Goal: Book appointment/travel/reservation

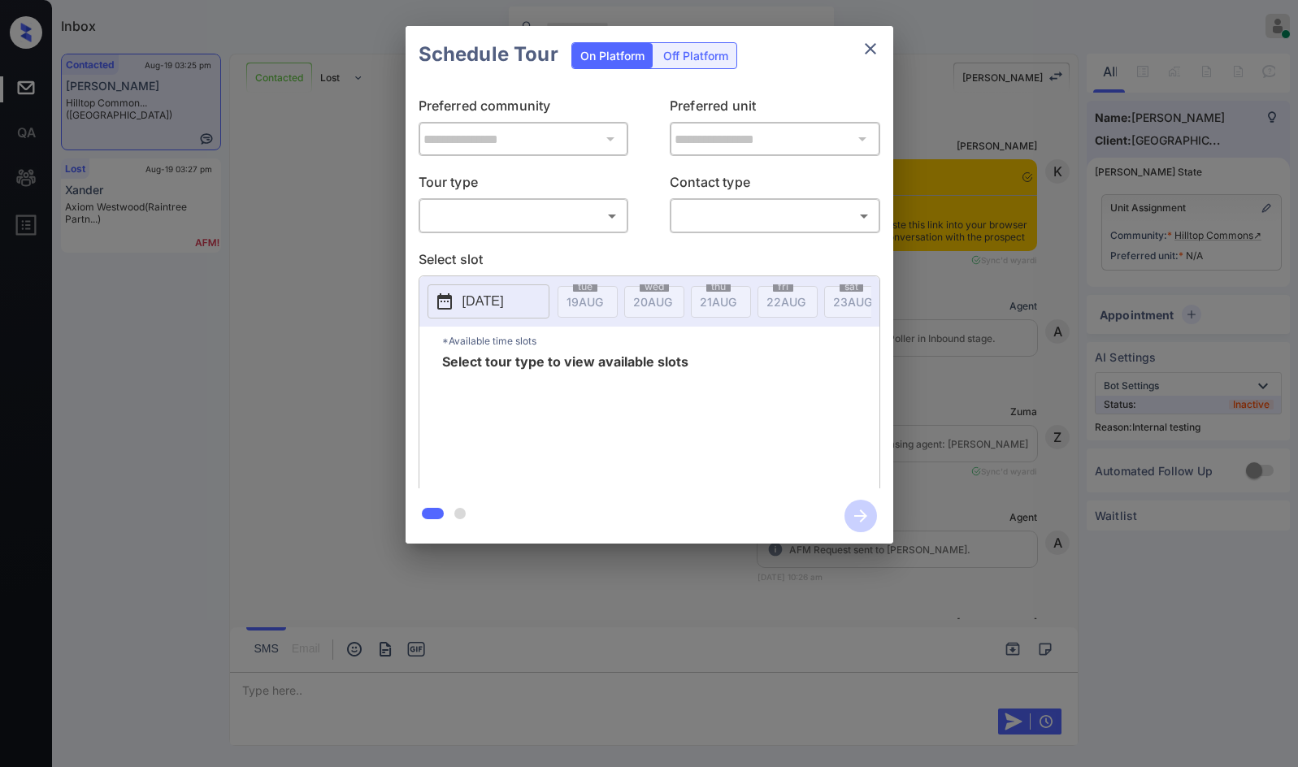
scroll to position [1011, 0]
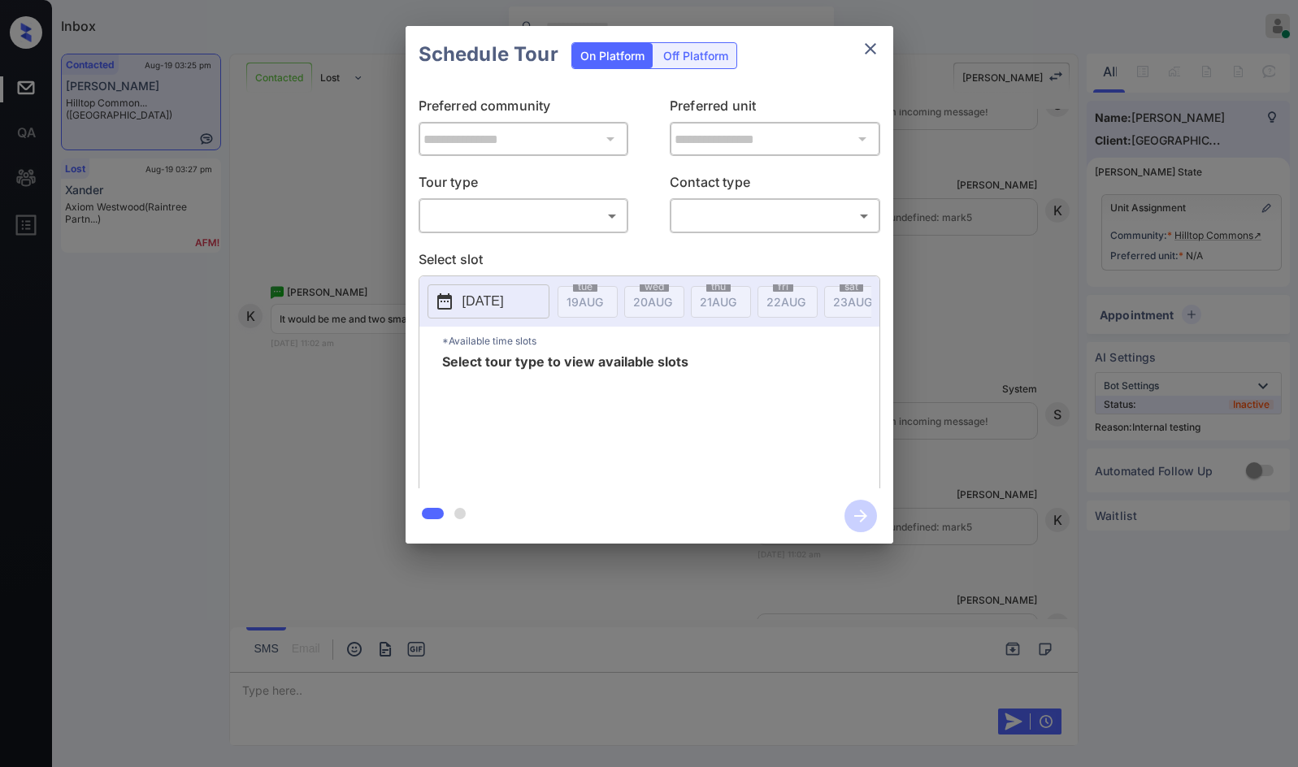
click at [601, 221] on body "Inbox Jezcil Usanastre Online Set yourself offline Set yourself on break Profil…" at bounding box center [649, 383] width 1298 height 767
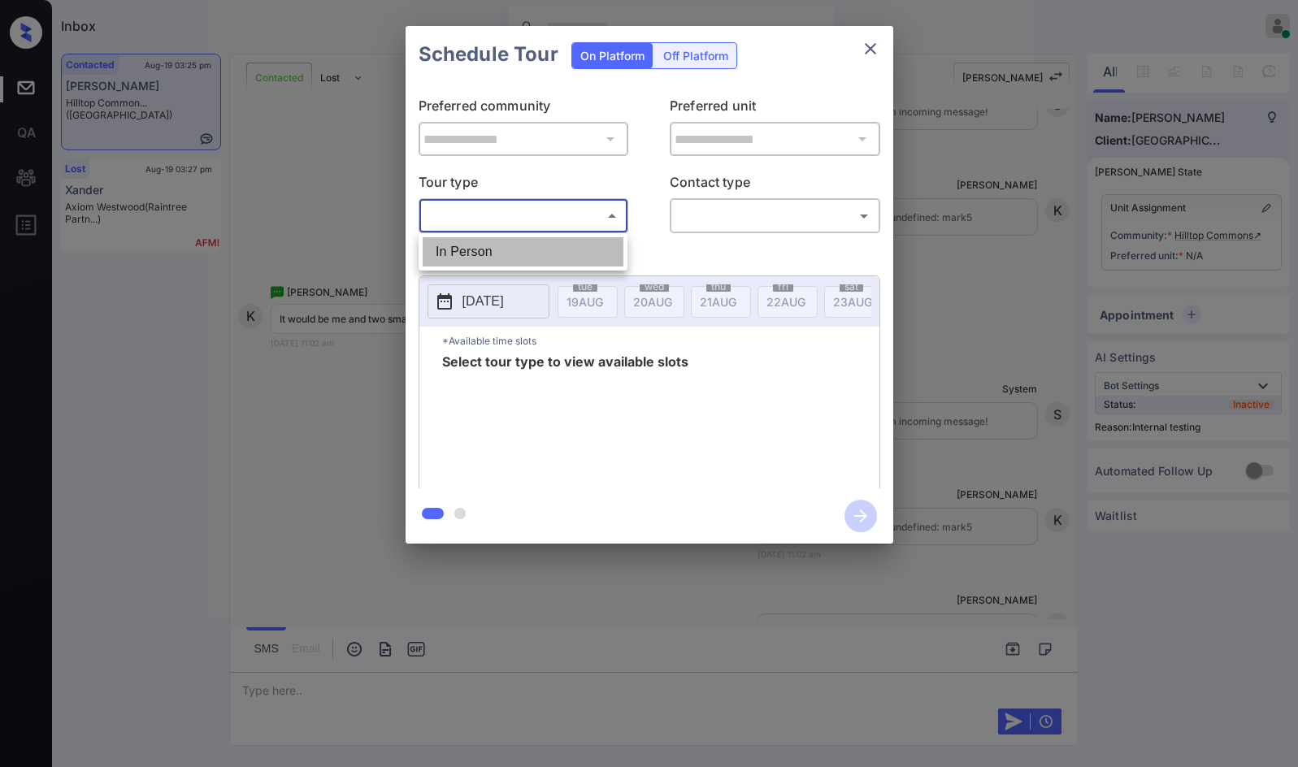
click at [588, 246] on li "In Person" at bounding box center [523, 251] width 201 height 29
type input "********"
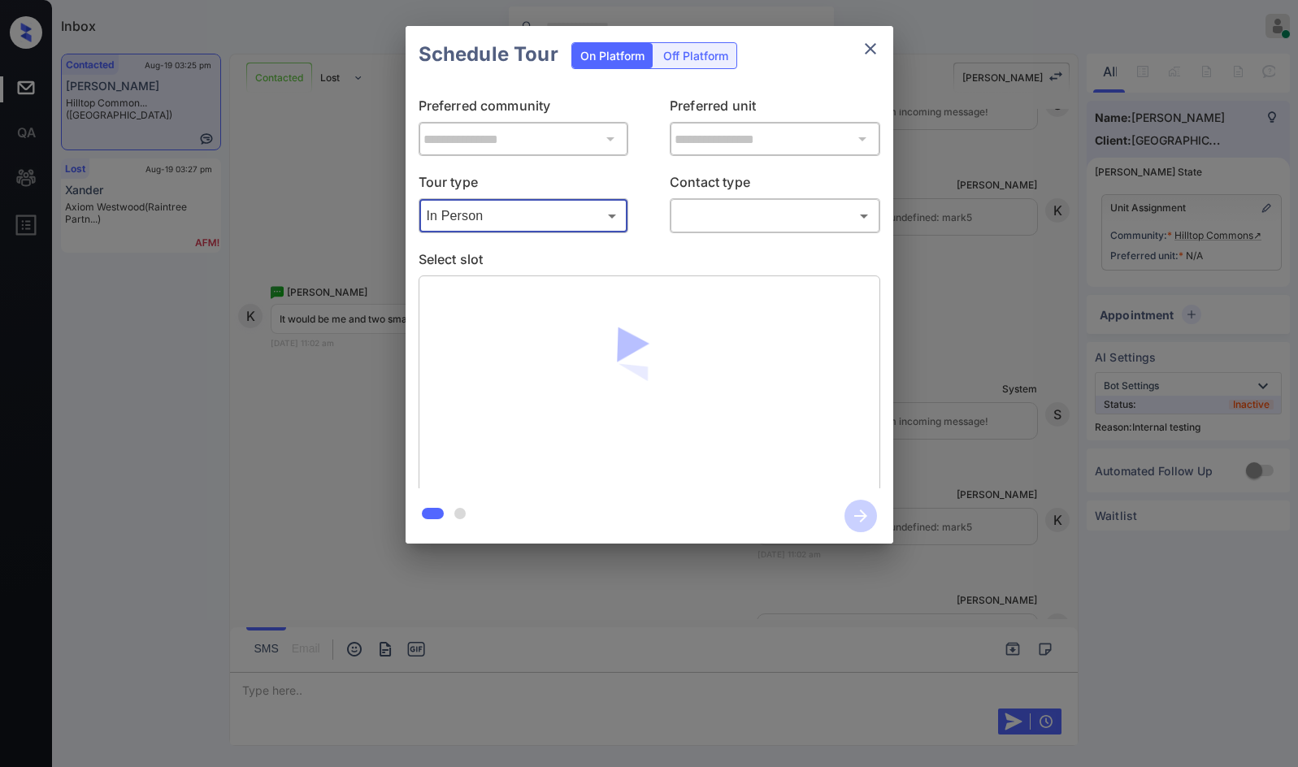
click at [760, 207] on body "Inbox Jezcil Usanastre Online Set yourself offline Set yourself on break Profil…" at bounding box center [649, 383] width 1298 height 767
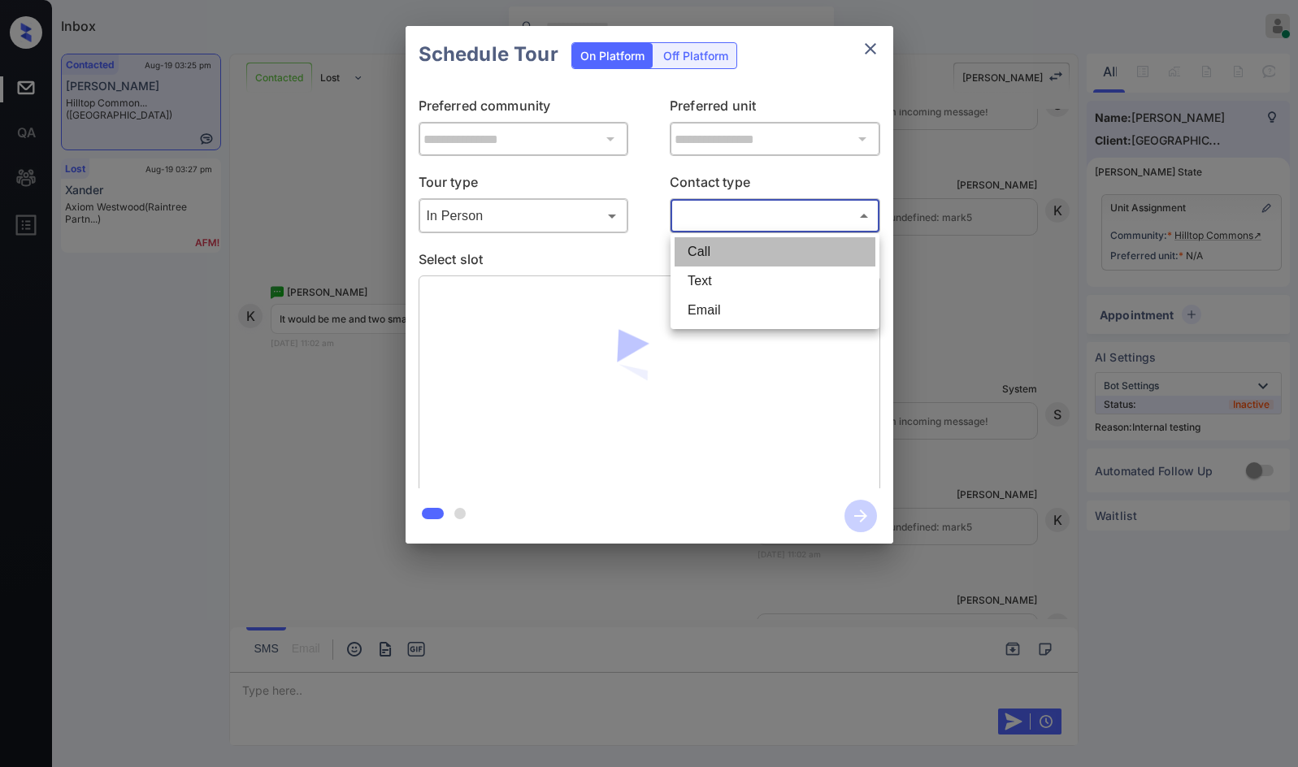
click at [759, 265] on li "Call" at bounding box center [775, 251] width 201 height 29
type input "****"
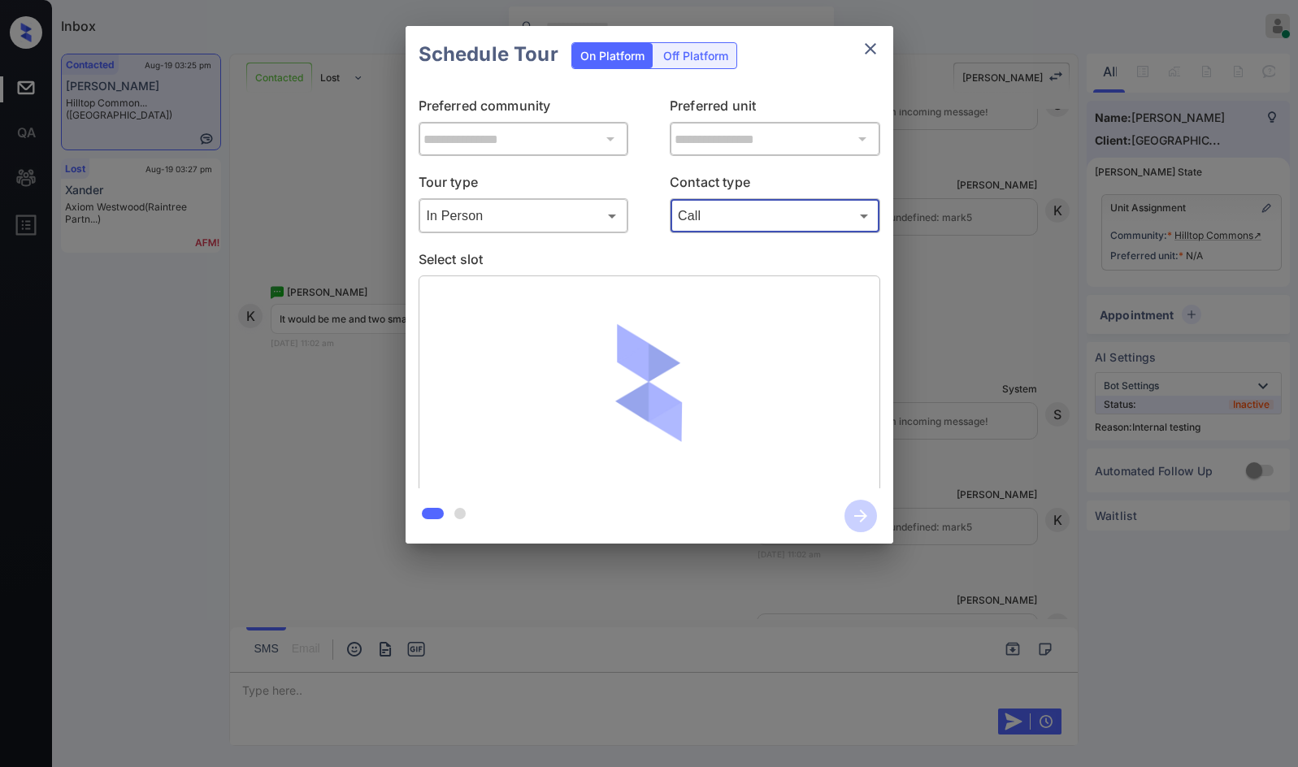
click at [771, 181] on p "Contact type" at bounding box center [775, 185] width 211 height 26
click at [772, 212] on body "Inbox Jezcil Usanastre Online Set yourself offline Set yourself on break Profil…" at bounding box center [649, 383] width 1298 height 767
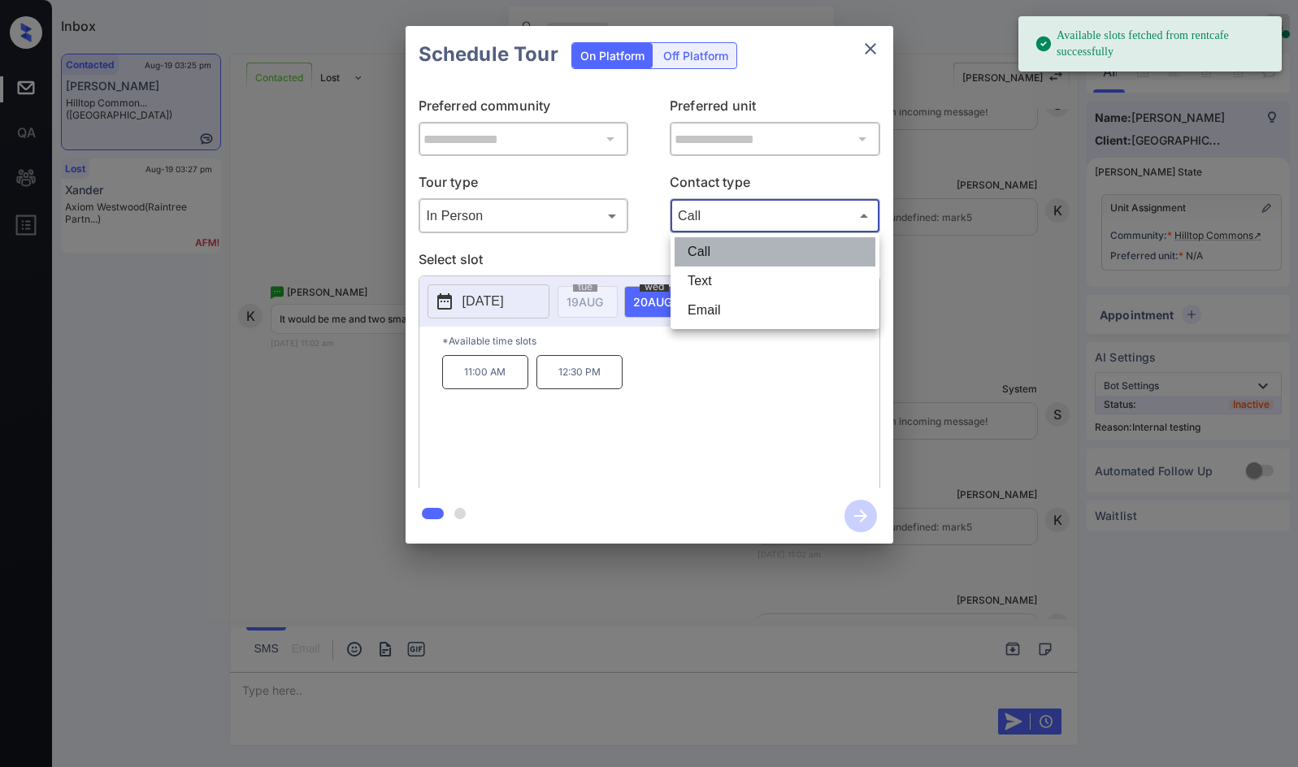
click at [775, 261] on li "Call" at bounding box center [775, 251] width 201 height 29
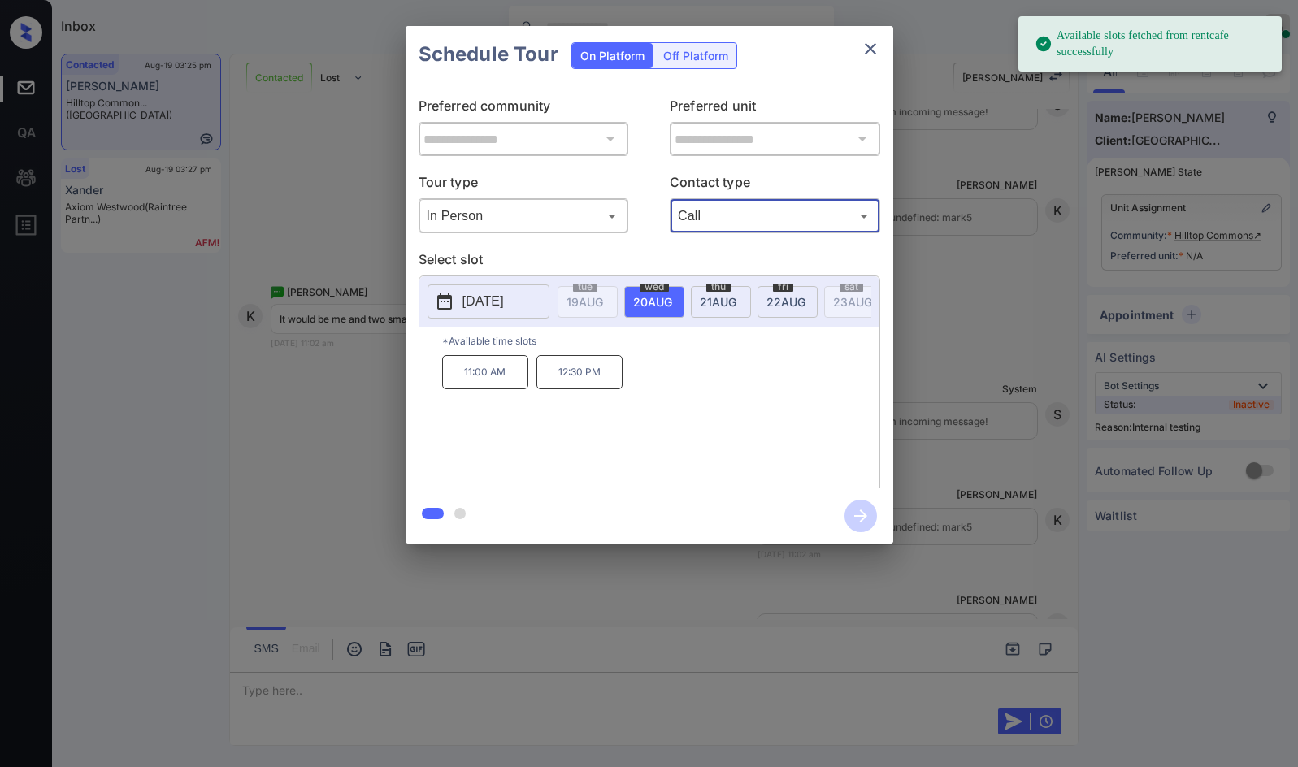
click at [277, 397] on div "**********" at bounding box center [649, 285] width 1298 height 570
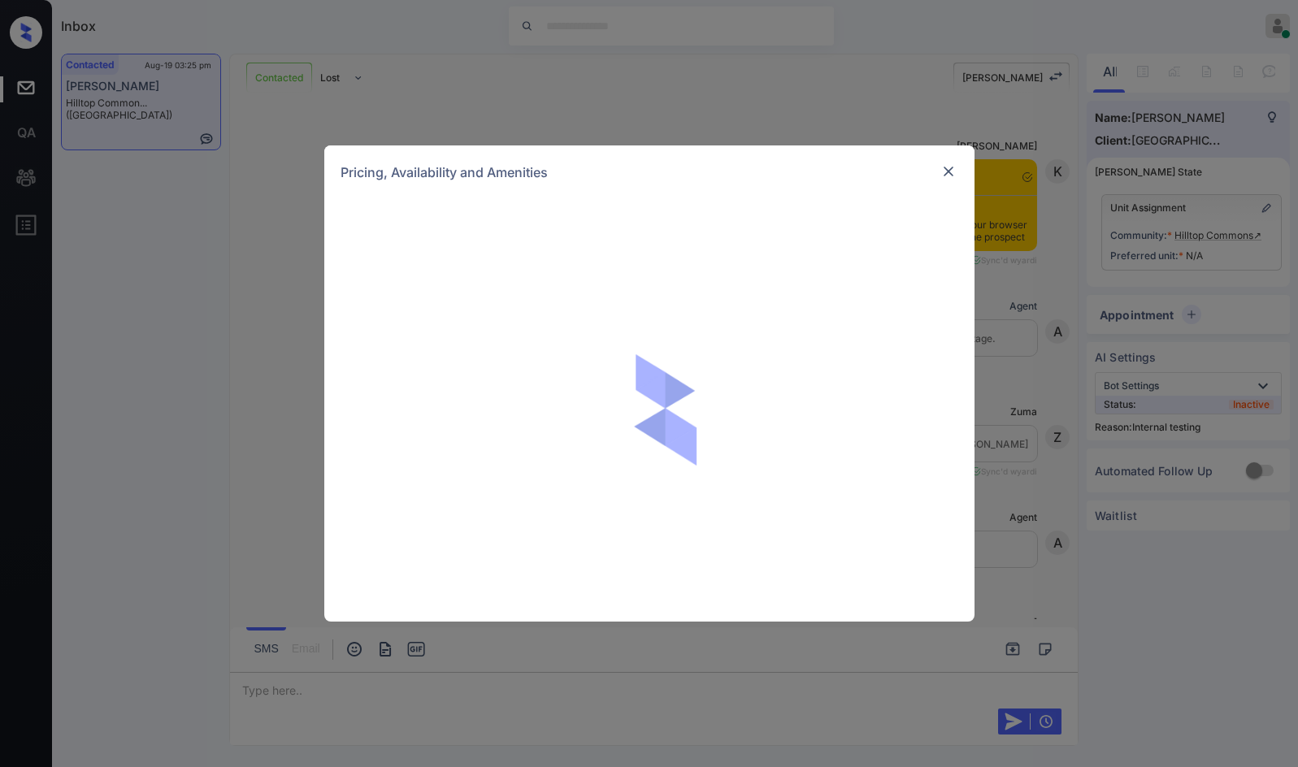
scroll to position [315, 0]
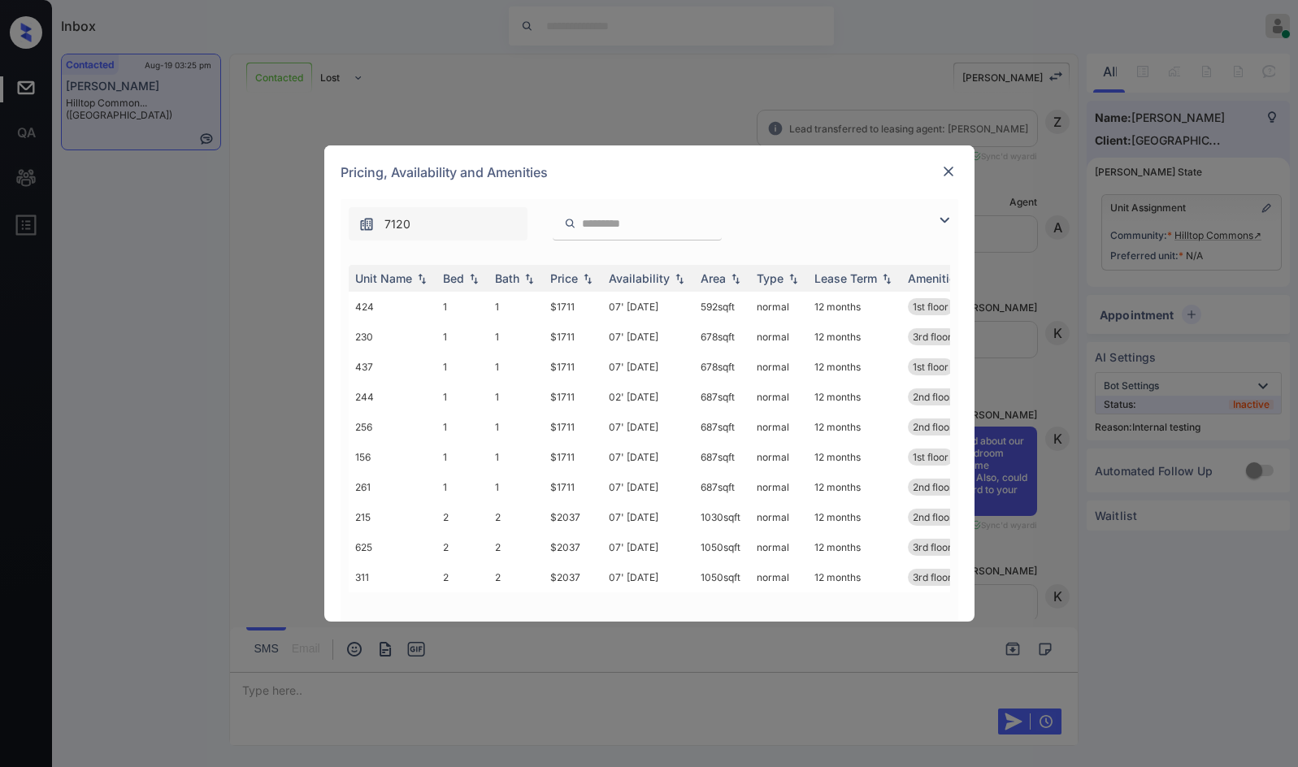
click at [944, 215] on img at bounding box center [945, 221] width 20 height 20
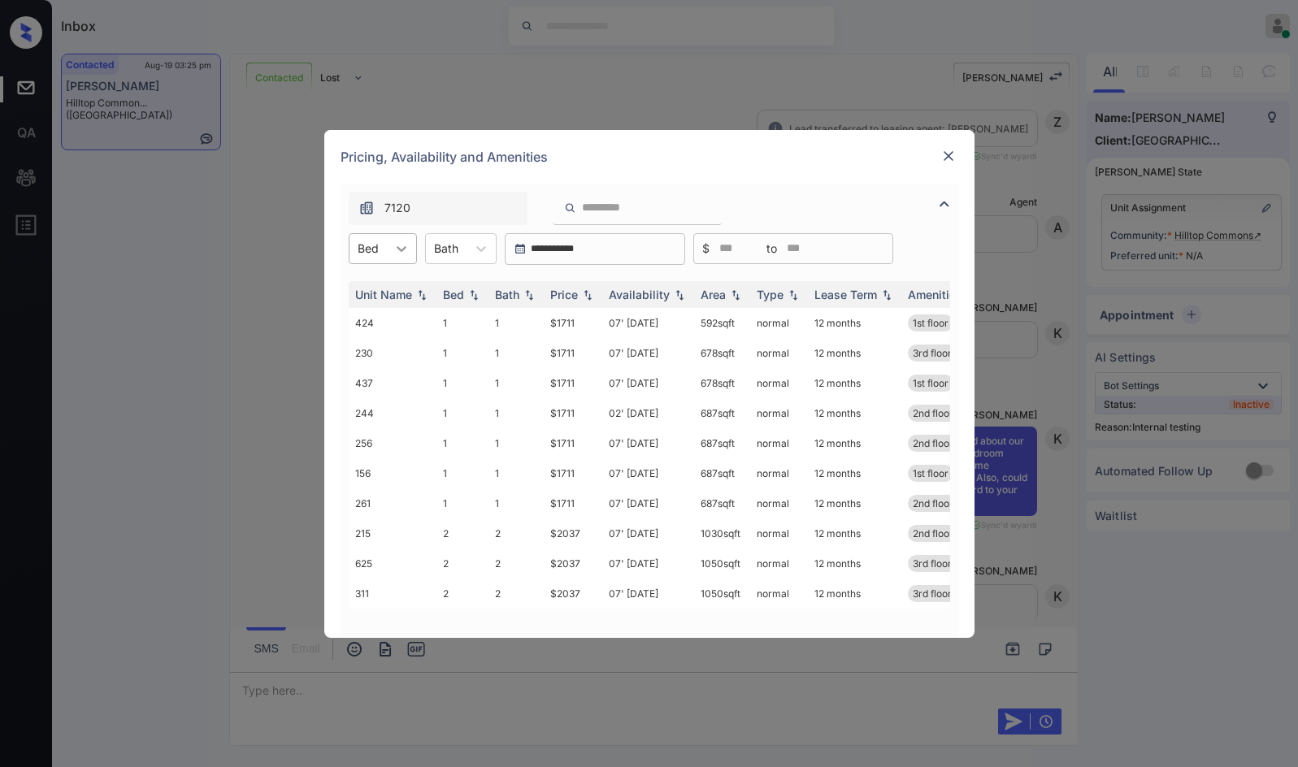
click at [397, 259] on div at bounding box center [401, 248] width 29 height 29
click at [390, 333] on div "1 2" at bounding box center [383, 303] width 68 height 65
click at [388, 308] on div "2" at bounding box center [383, 317] width 68 height 29
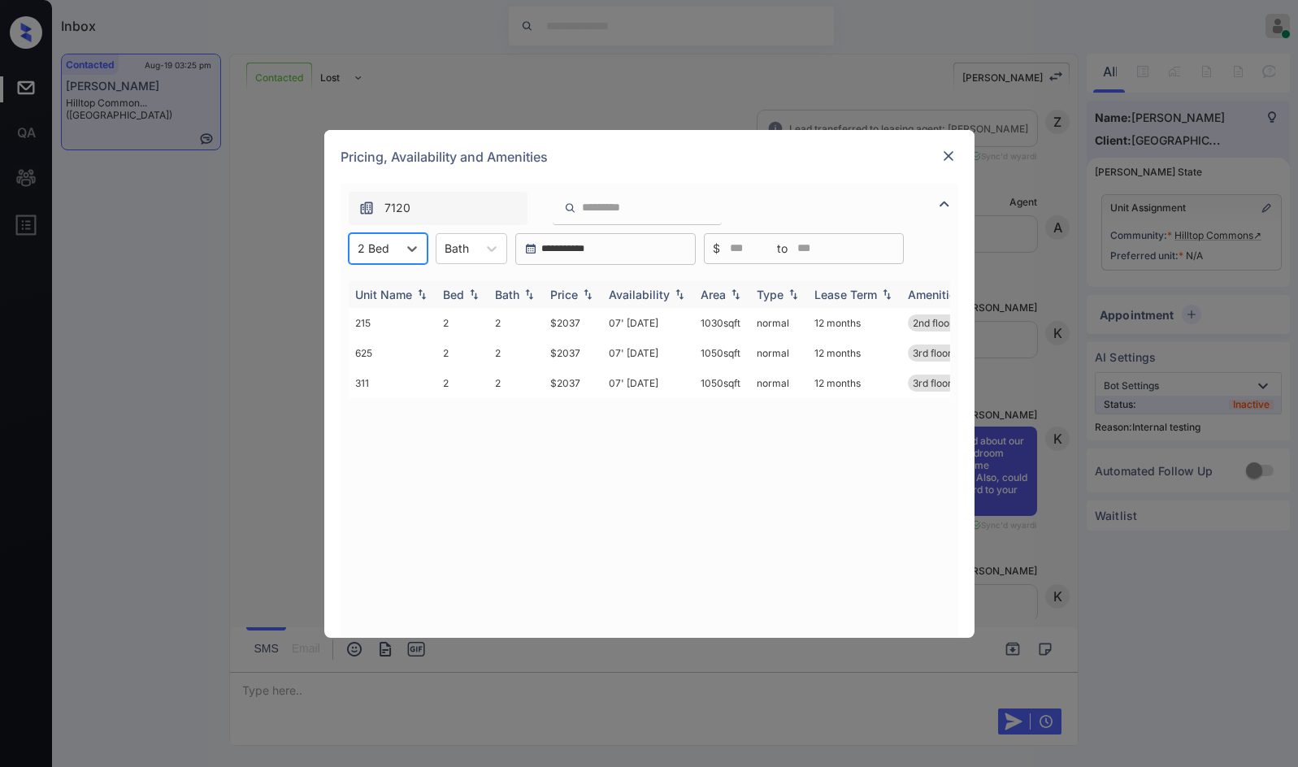
click at [593, 289] on img at bounding box center [588, 294] width 16 height 11
click at [593, 289] on img at bounding box center [588, 295] width 16 height 12
drag, startPoint x: 538, startPoint y: 321, endPoint x: 586, endPoint y: 316, distance: 48.2
click at [586, 316] on tr "215 2 2 $2037 07' Oct 25 1030 sqft normal 12 months 2nd floor" at bounding box center [773, 323] width 849 height 30
drag, startPoint x: 545, startPoint y: 345, endPoint x: 611, endPoint y: 346, distance: 65.8
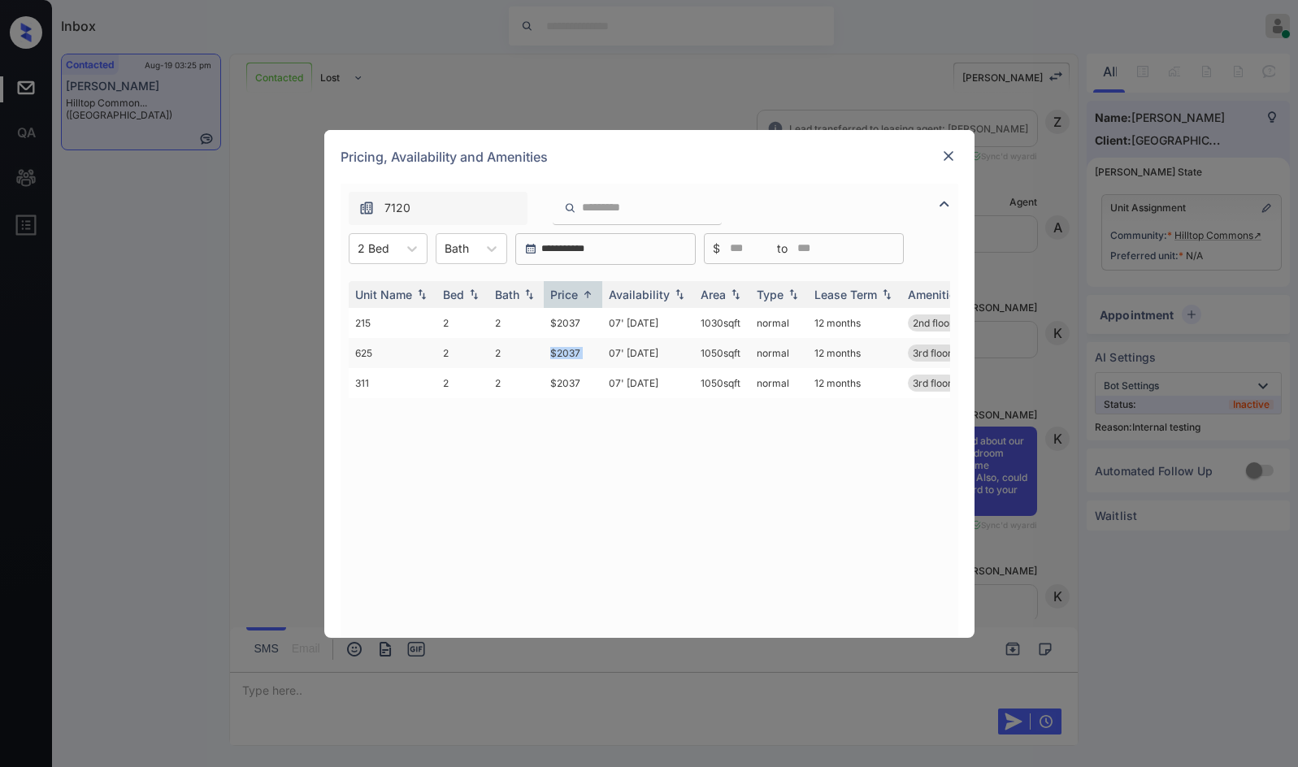
click at [611, 346] on tr "625 2 2 $2037 07' Sep 25 1050 sqft normal 12 months 3rd floor" at bounding box center [773, 353] width 849 height 30
click at [612, 346] on td "07' Sep 25" at bounding box center [648, 353] width 92 height 30
click at [614, 346] on td "07' Sep 25" at bounding box center [648, 353] width 92 height 30
click at [958, 153] on div "Pricing, Availability and Amenities" at bounding box center [649, 157] width 650 height 54
click at [954, 158] on img at bounding box center [948, 156] width 16 height 16
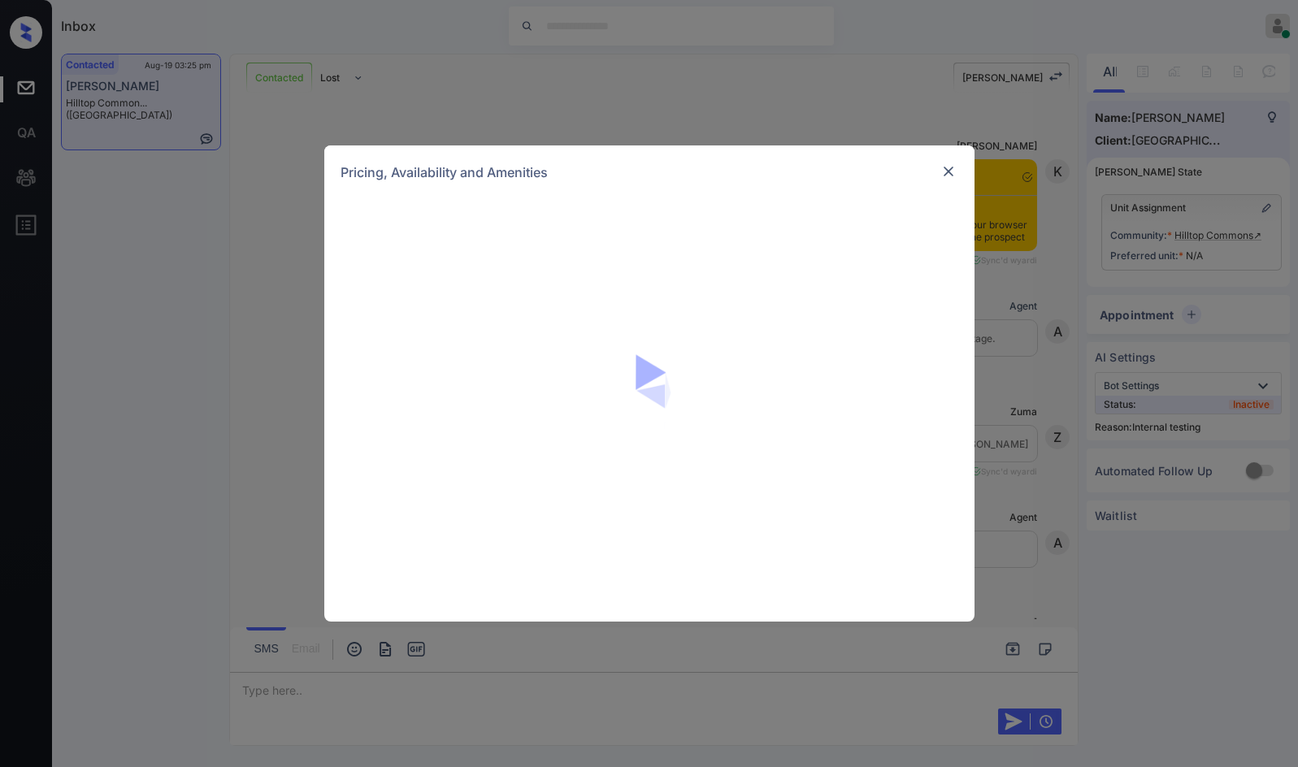
scroll to position [2370, 0]
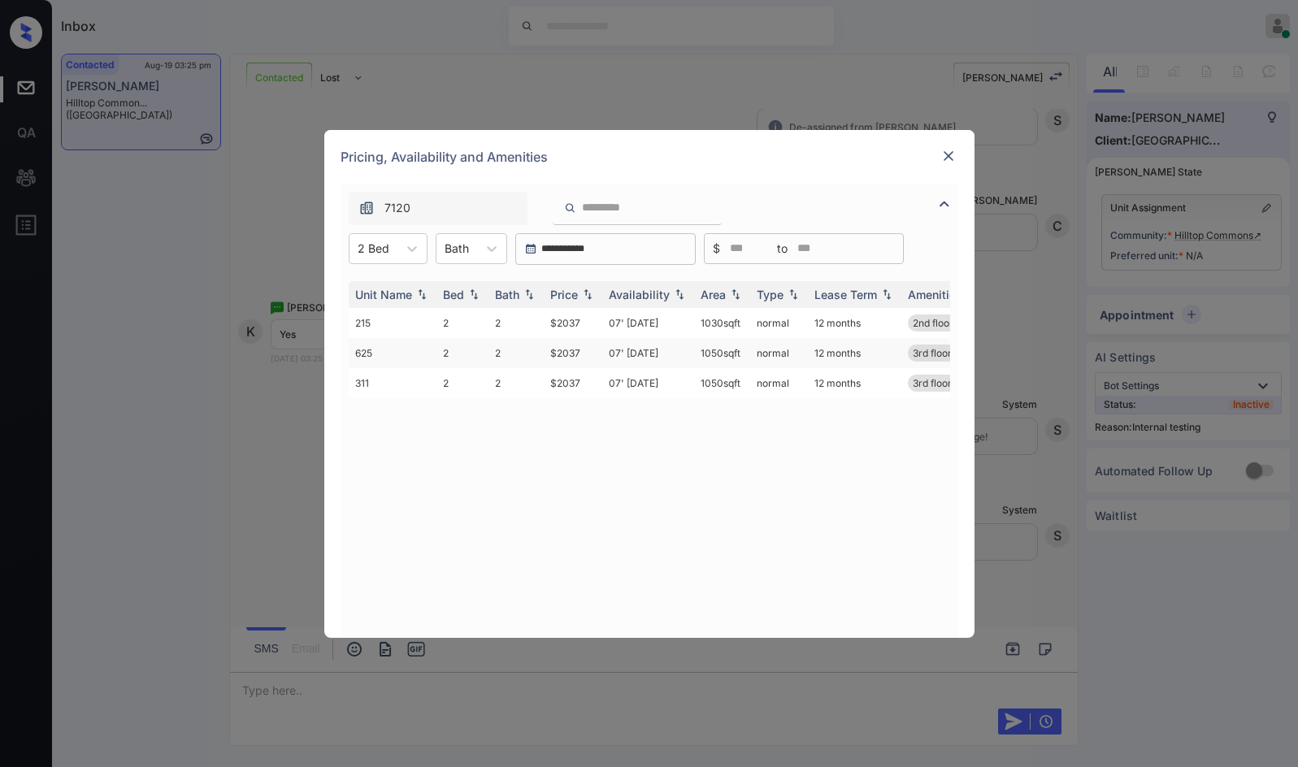
click at [583, 354] on td "$2037" at bounding box center [573, 353] width 59 height 30
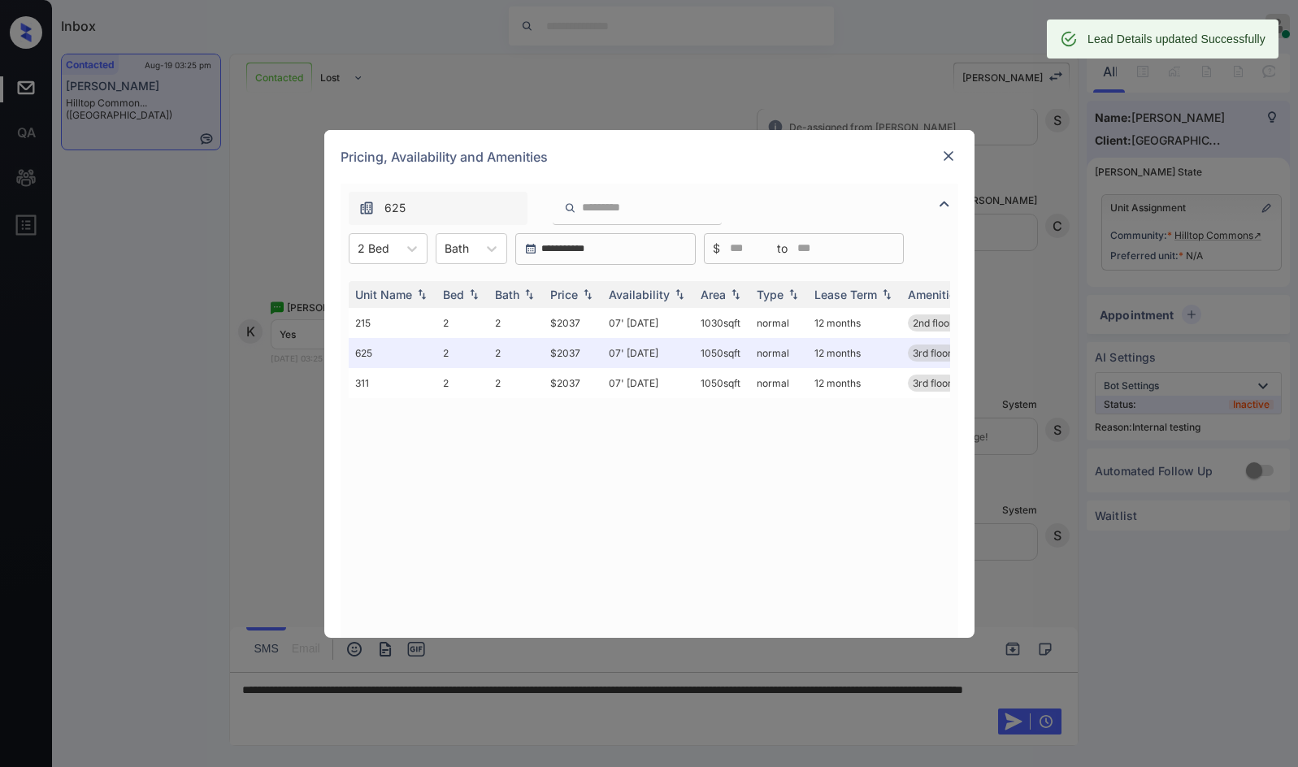
click at [950, 152] on img at bounding box center [948, 156] width 16 height 16
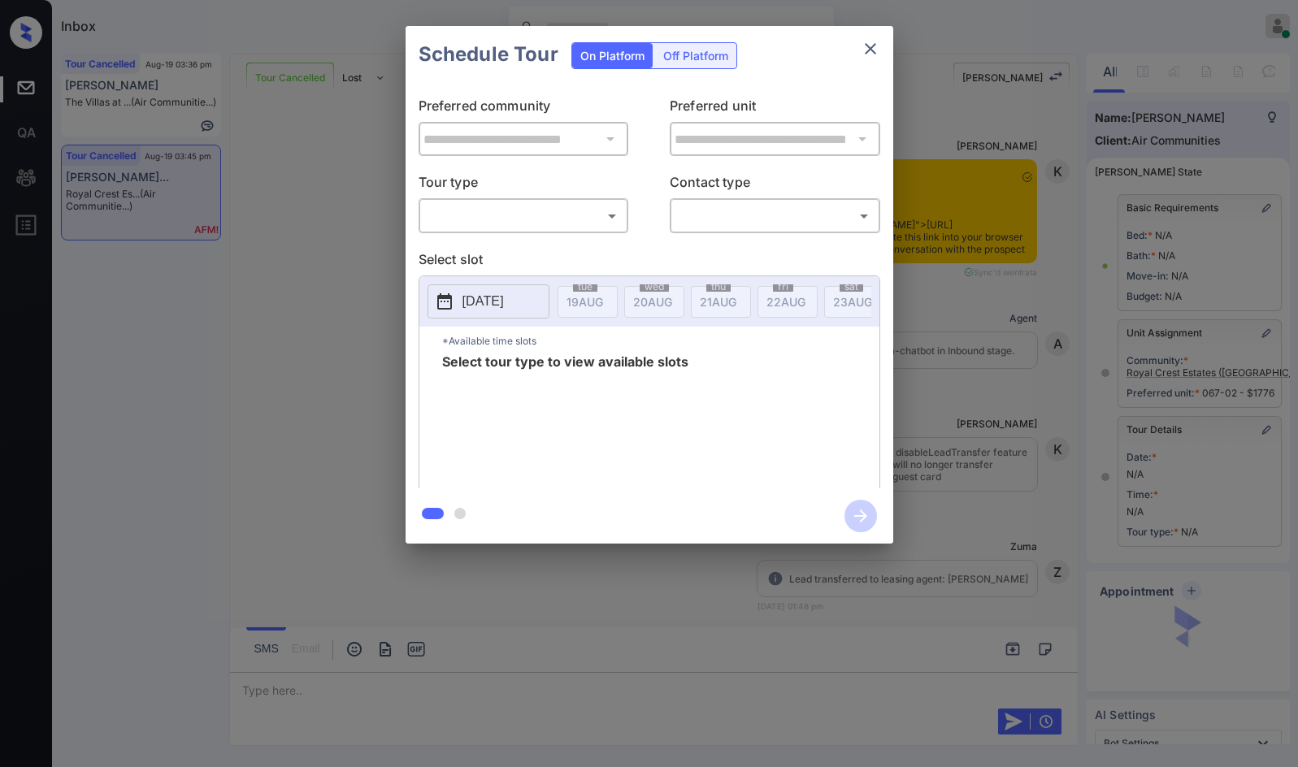
scroll to position [6095, 0]
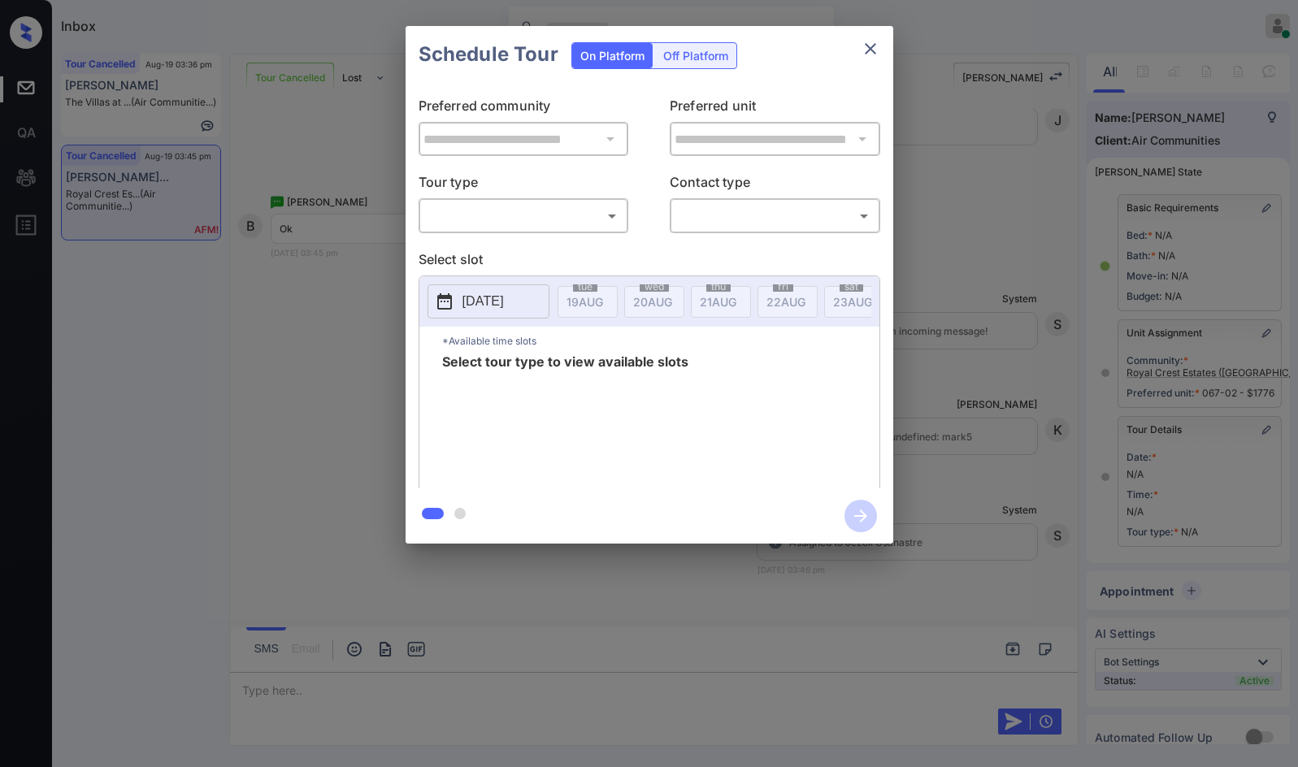
click at [497, 196] on p "Tour type" at bounding box center [524, 185] width 211 height 26
click at [493, 222] on body "Inbox Jezcil Usanastre Online Set yourself offline Set yourself on break Profil…" at bounding box center [649, 383] width 1298 height 767
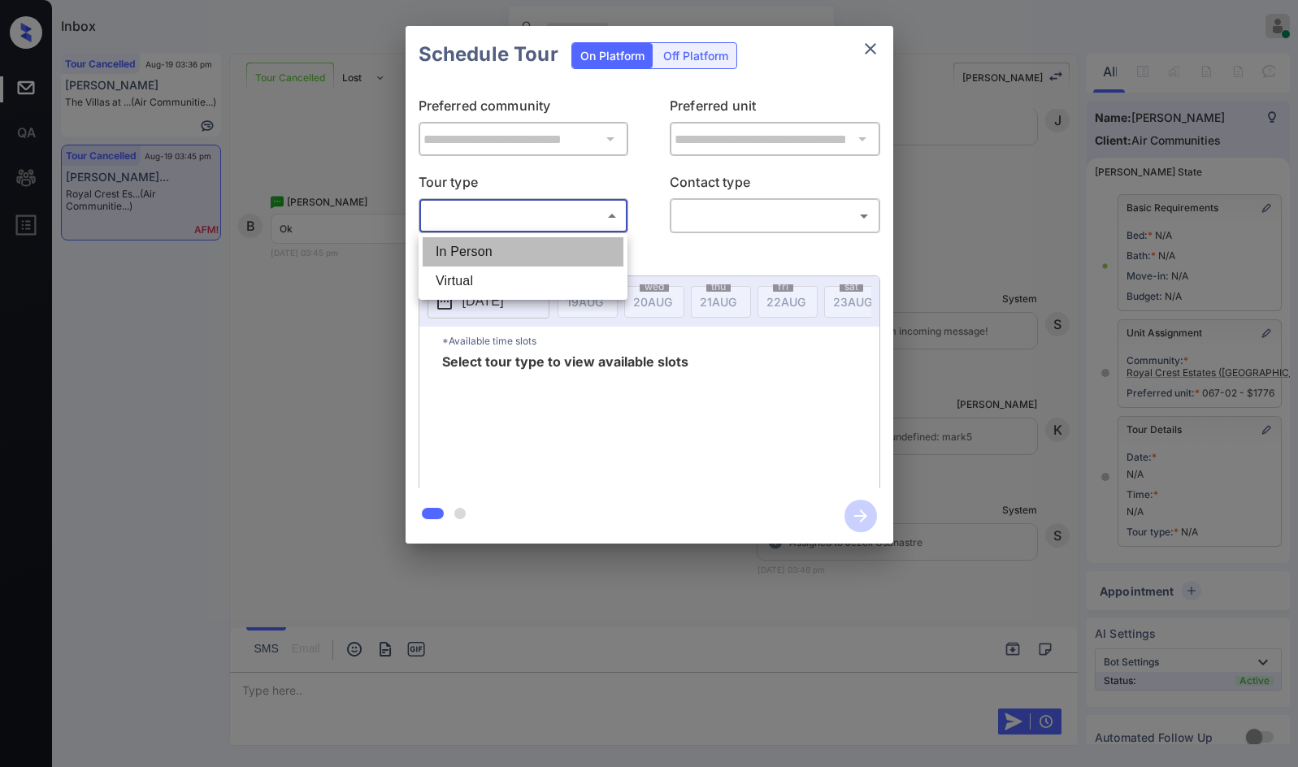
click at [488, 250] on li "In Person" at bounding box center [523, 251] width 201 height 29
type input "********"
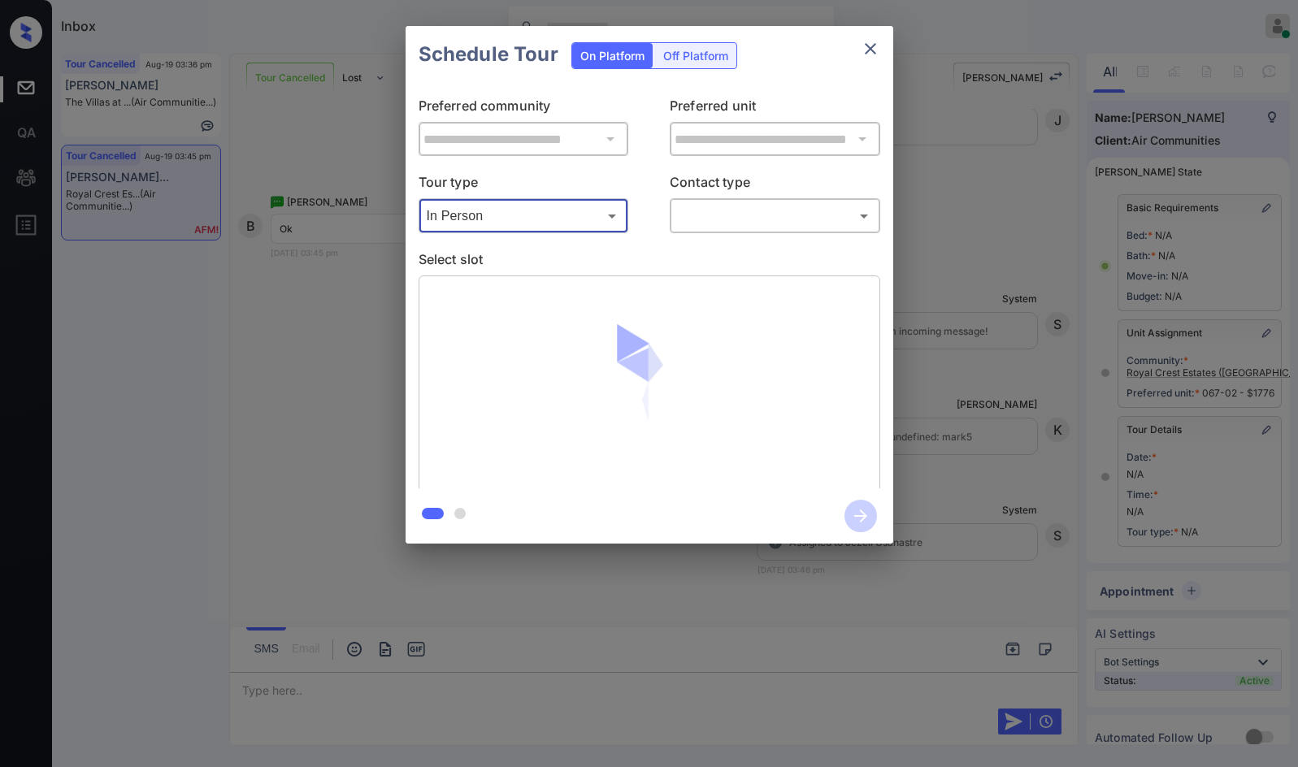
click at [700, 213] on body "Inbox Jezcil Usanastre Online Set yourself offline Set yourself on break Profil…" at bounding box center [649, 383] width 1298 height 767
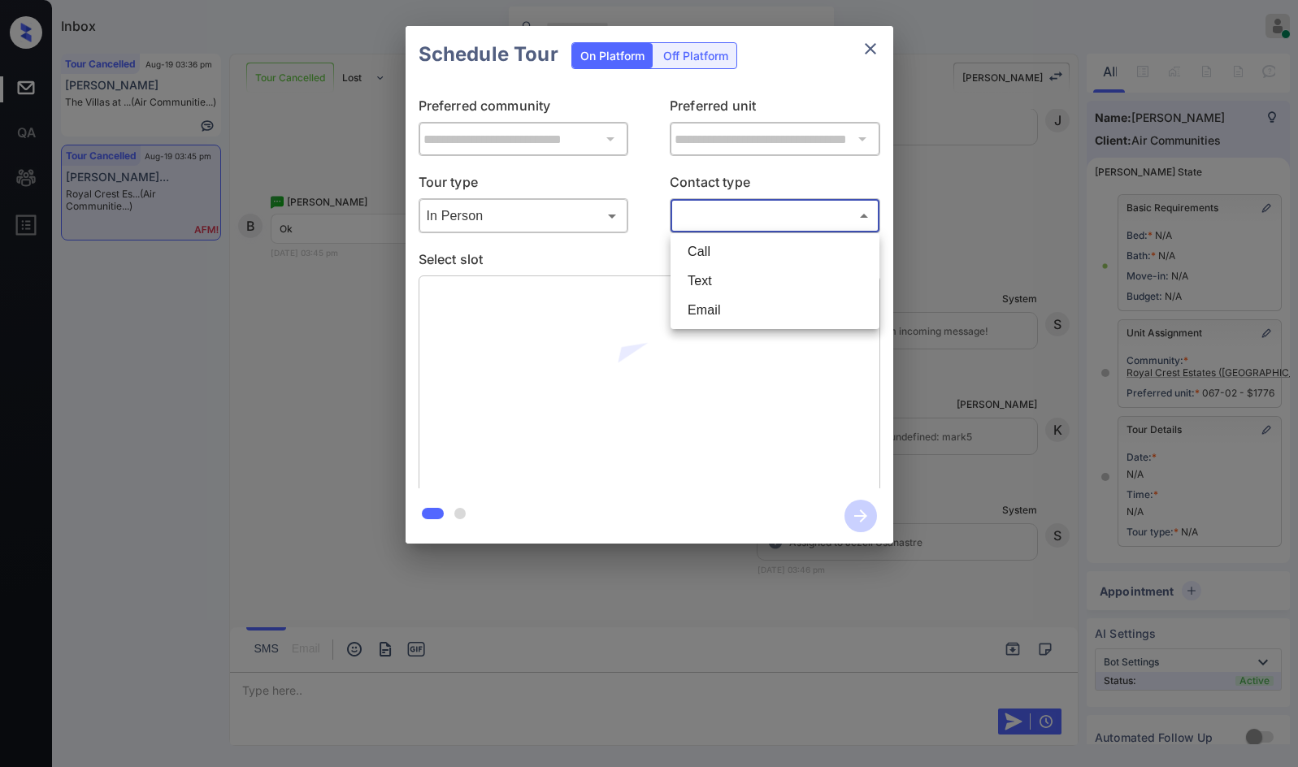
click at [702, 283] on li "Text" at bounding box center [775, 281] width 201 height 29
type input "****"
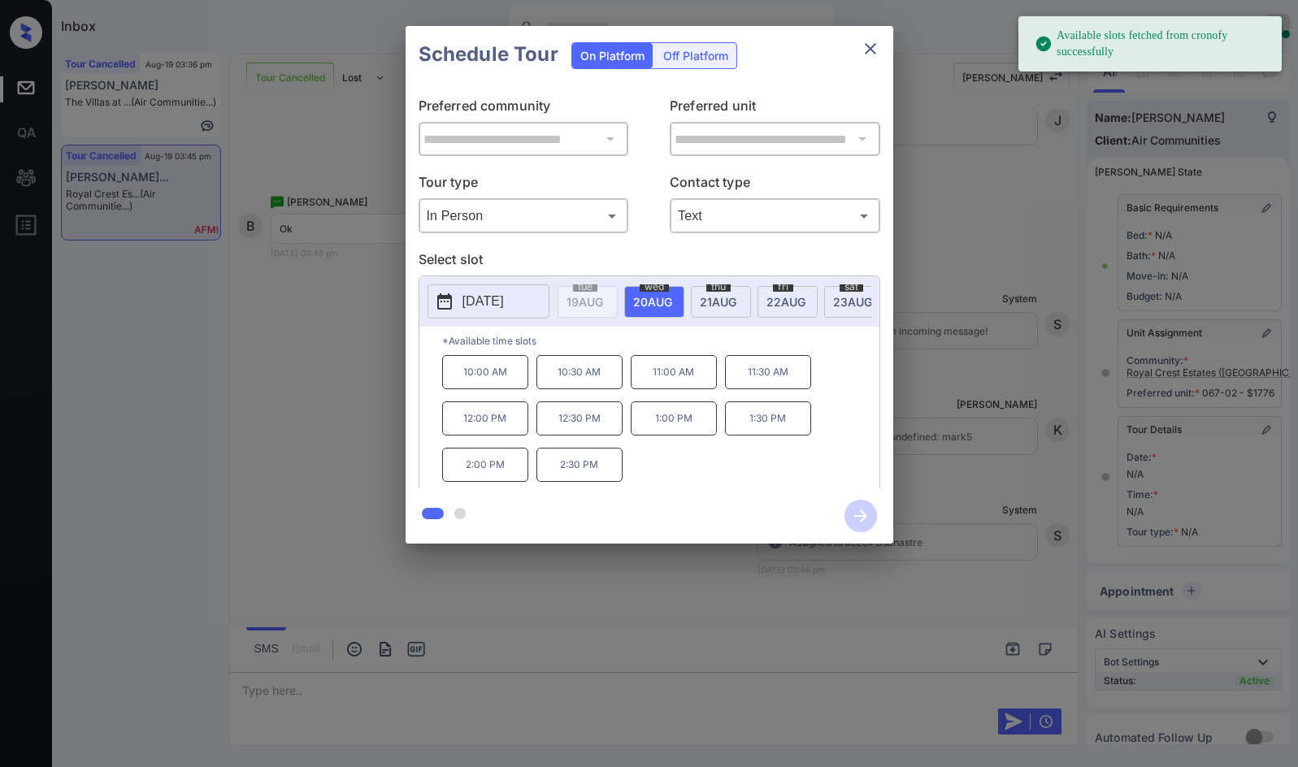
click at [478, 305] on p "2025-08-20" at bounding box center [482, 302] width 41 height 20
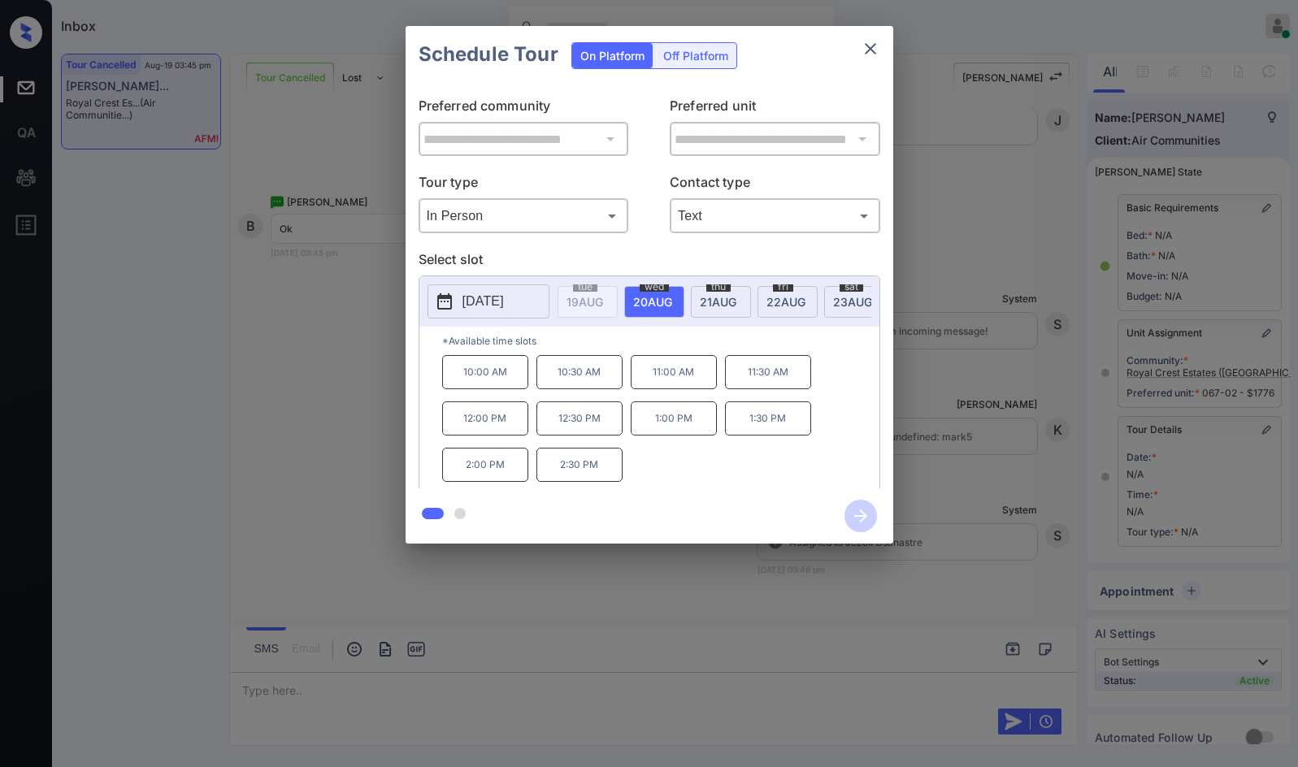
click at [261, 333] on div "**********" at bounding box center [649, 285] width 1298 height 570
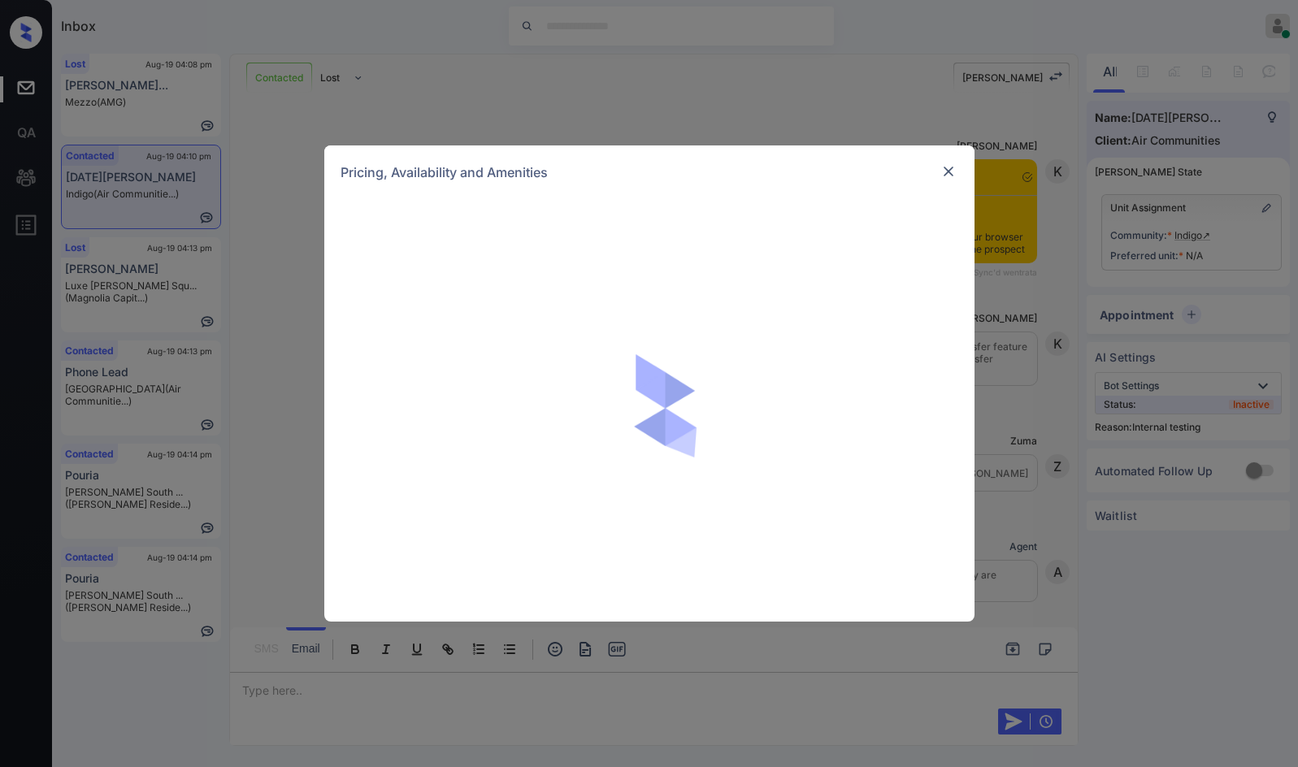
scroll to position [1826, 0]
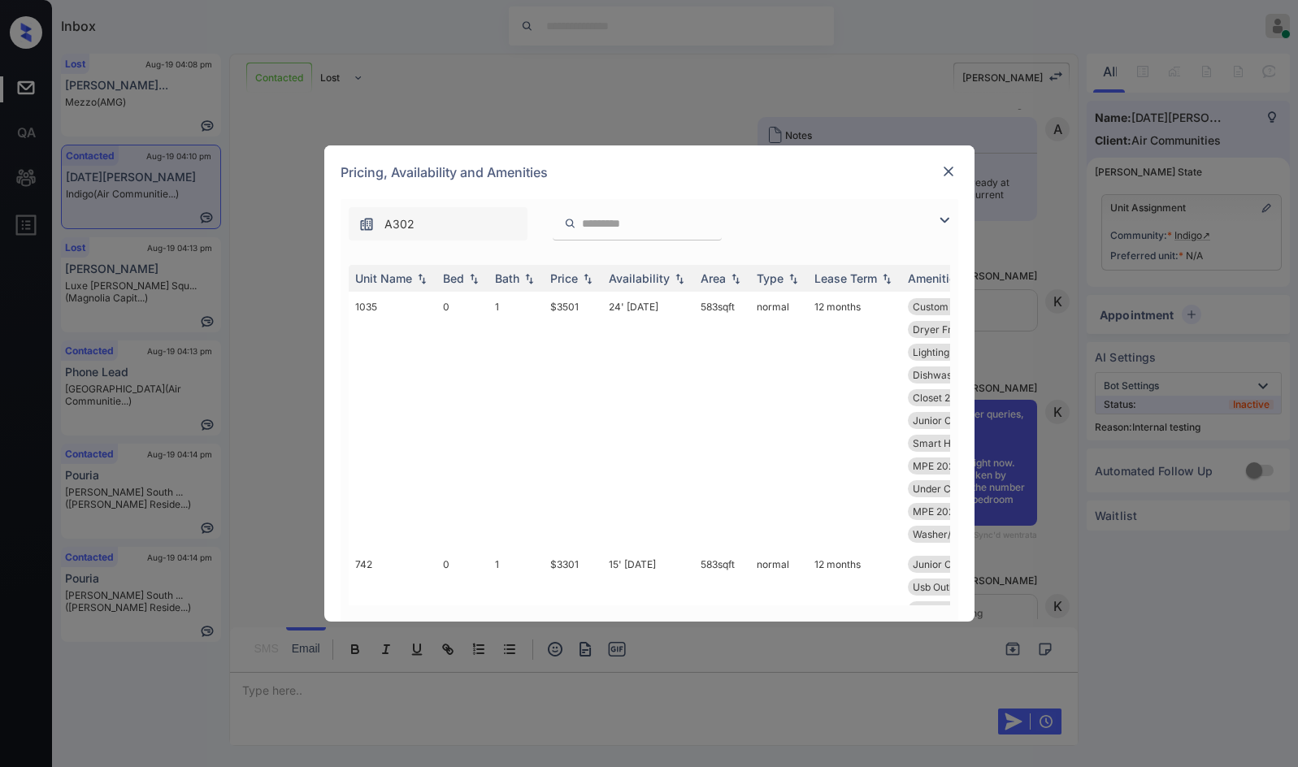
click at [943, 213] on img at bounding box center [945, 221] width 20 height 20
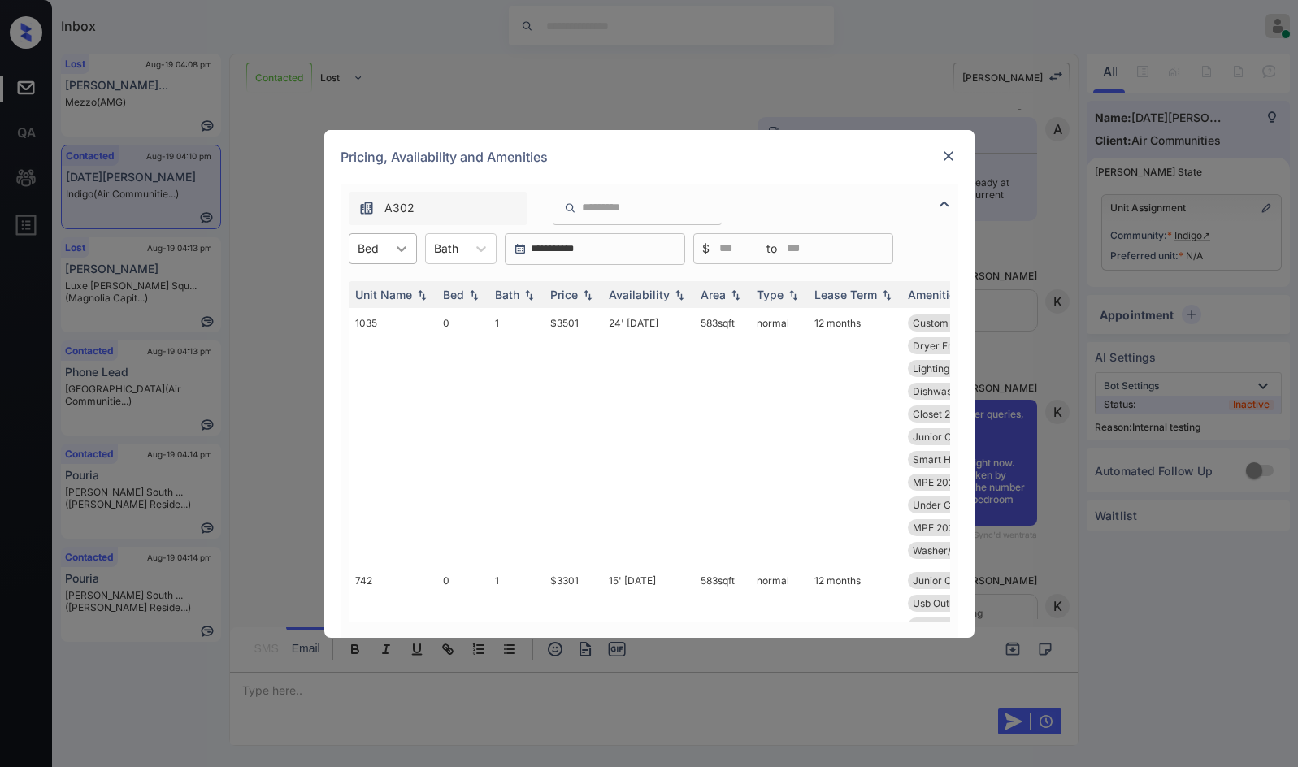
click at [395, 244] on icon at bounding box center [401, 249] width 16 height 16
click at [373, 338] on div "2" at bounding box center [383, 346] width 68 height 29
click at [606, 323] on td "24' Jul 25" at bounding box center [648, 459] width 92 height 303
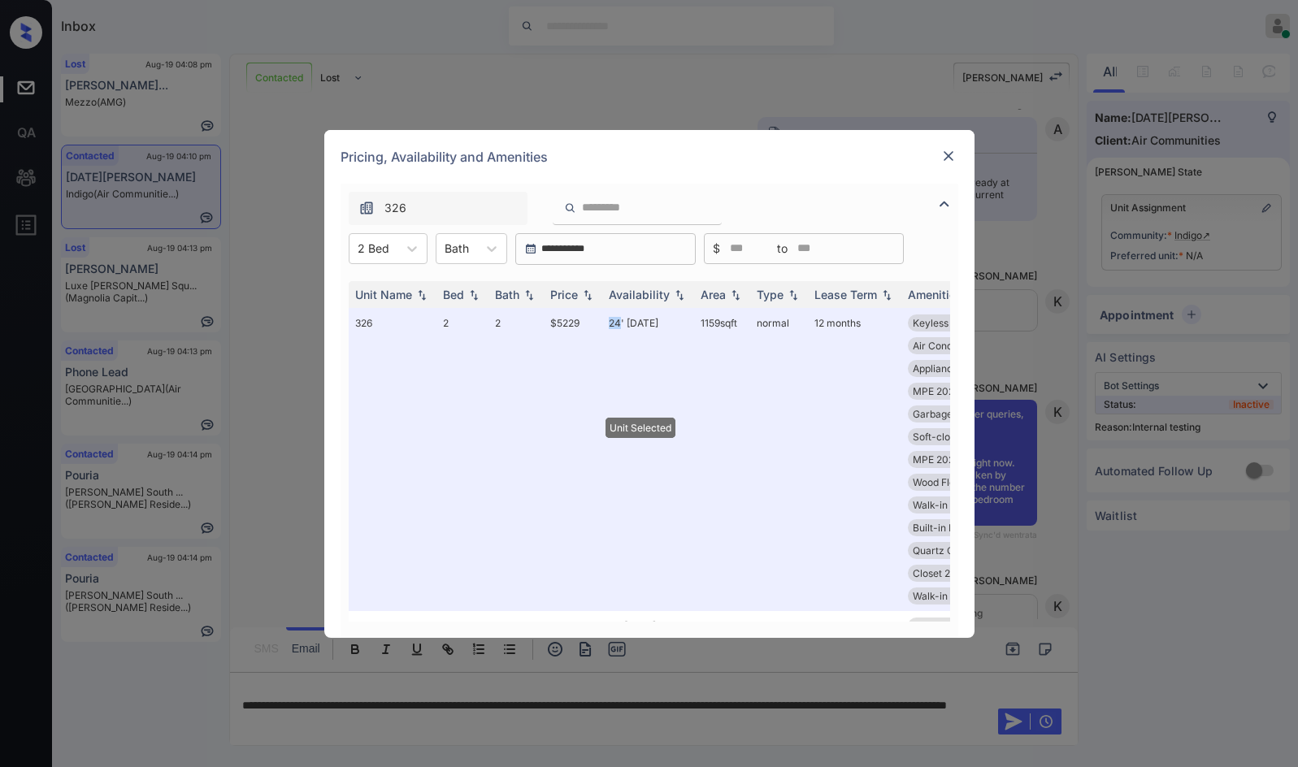
click at [942, 161] on img at bounding box center [948, 156] width 16 height 16
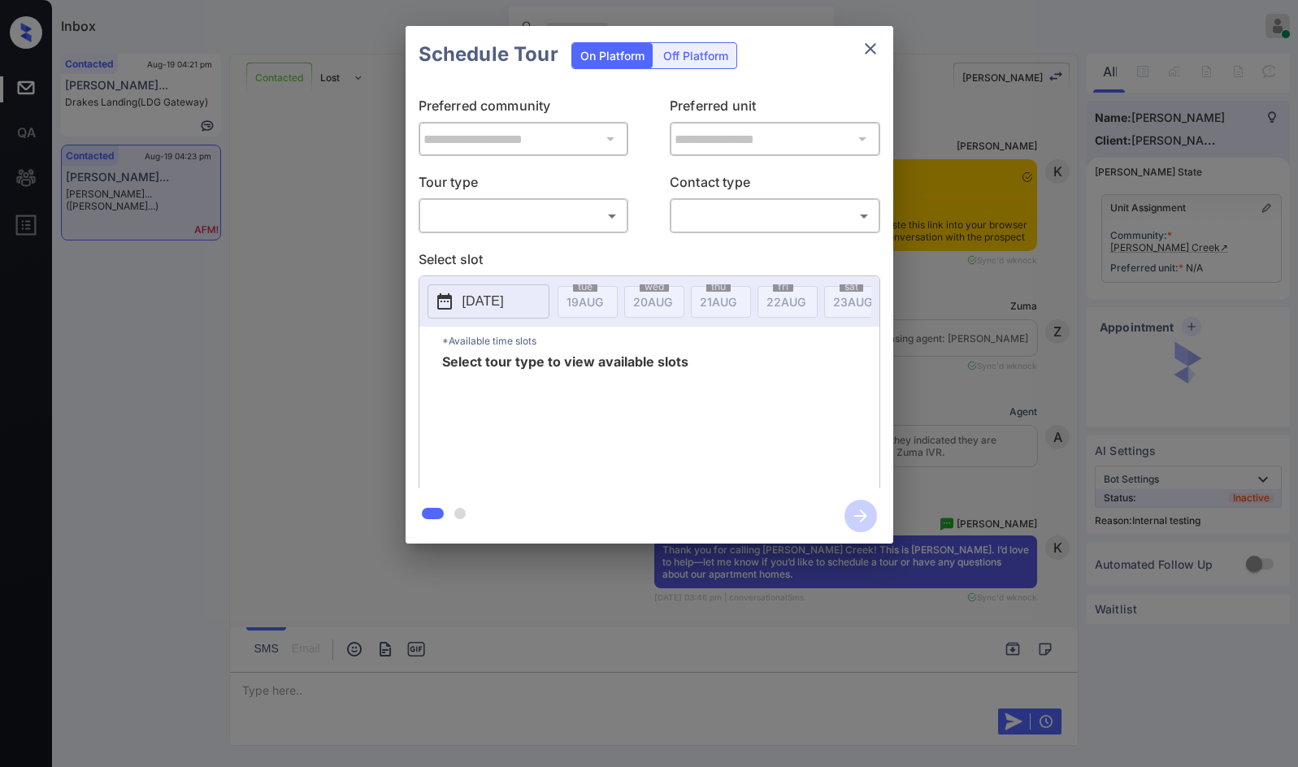
scroll to position [2738, 0]
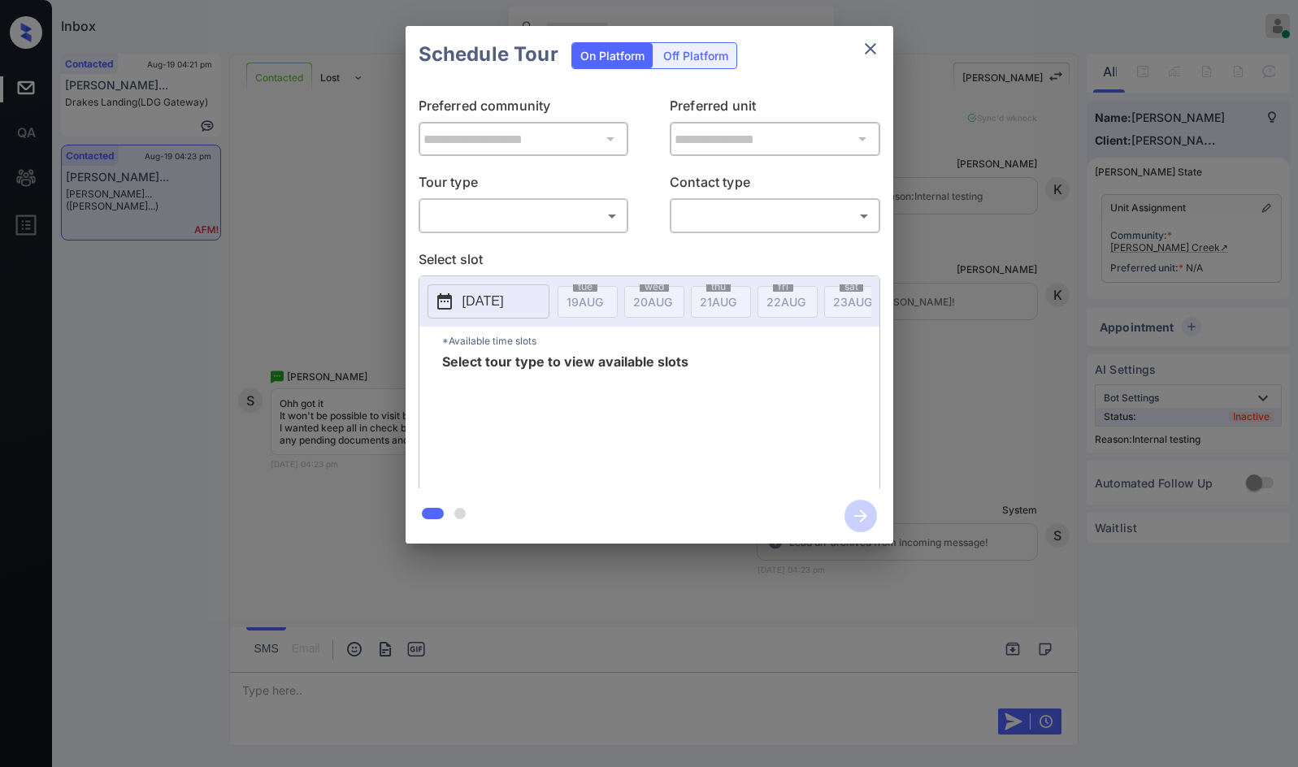
click at [562, 222] on body "Inbox Jezcil Usanastre Online Set yourself offline Set yourself on break Profil…" at bounding box center [649, 383] width 1298 height 767
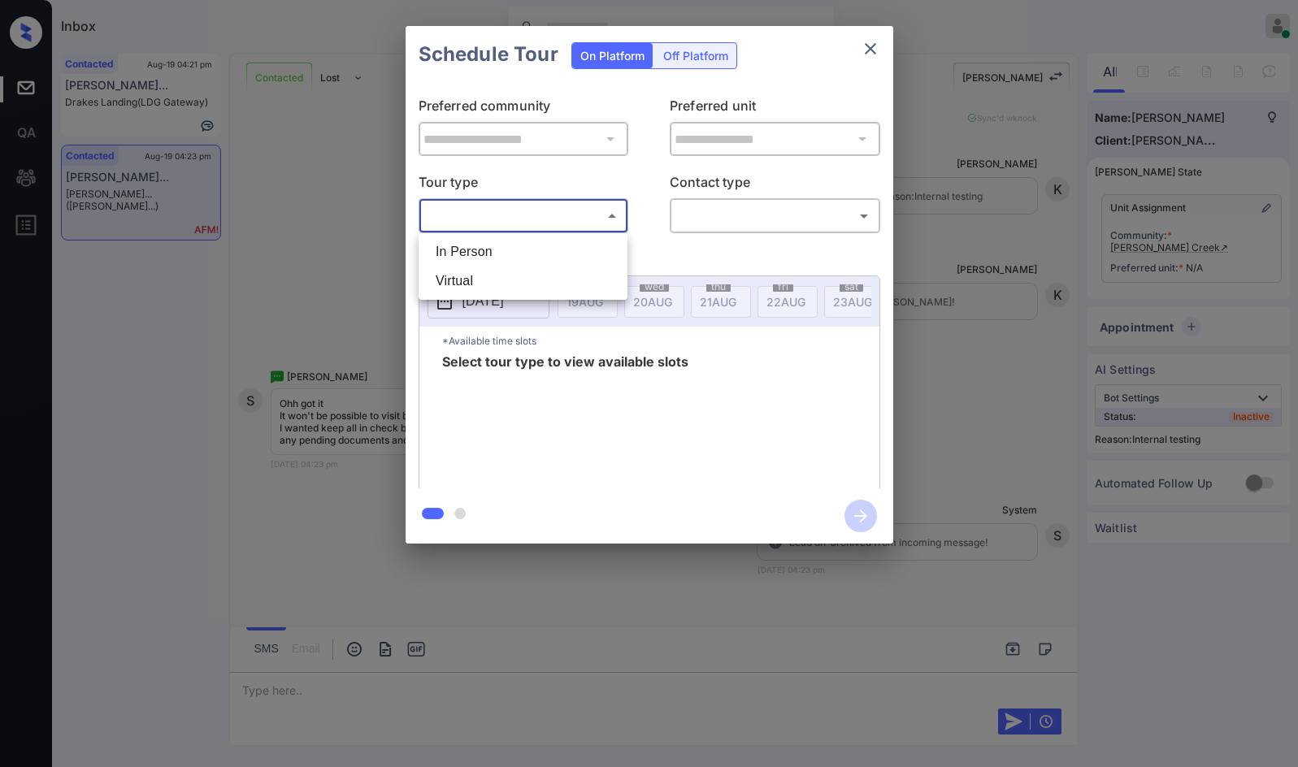
drag, startPoint x: 1002, startPoint y: 247, endPoint x: 1126, endPoint y: 248, distance: 123.5
click at [1003, 247] on div at bounding box center [649, 383] width 1298 height 767
click at [1223, 239] on div "**********" at bounding box center [649, 285] width 1298 height 570
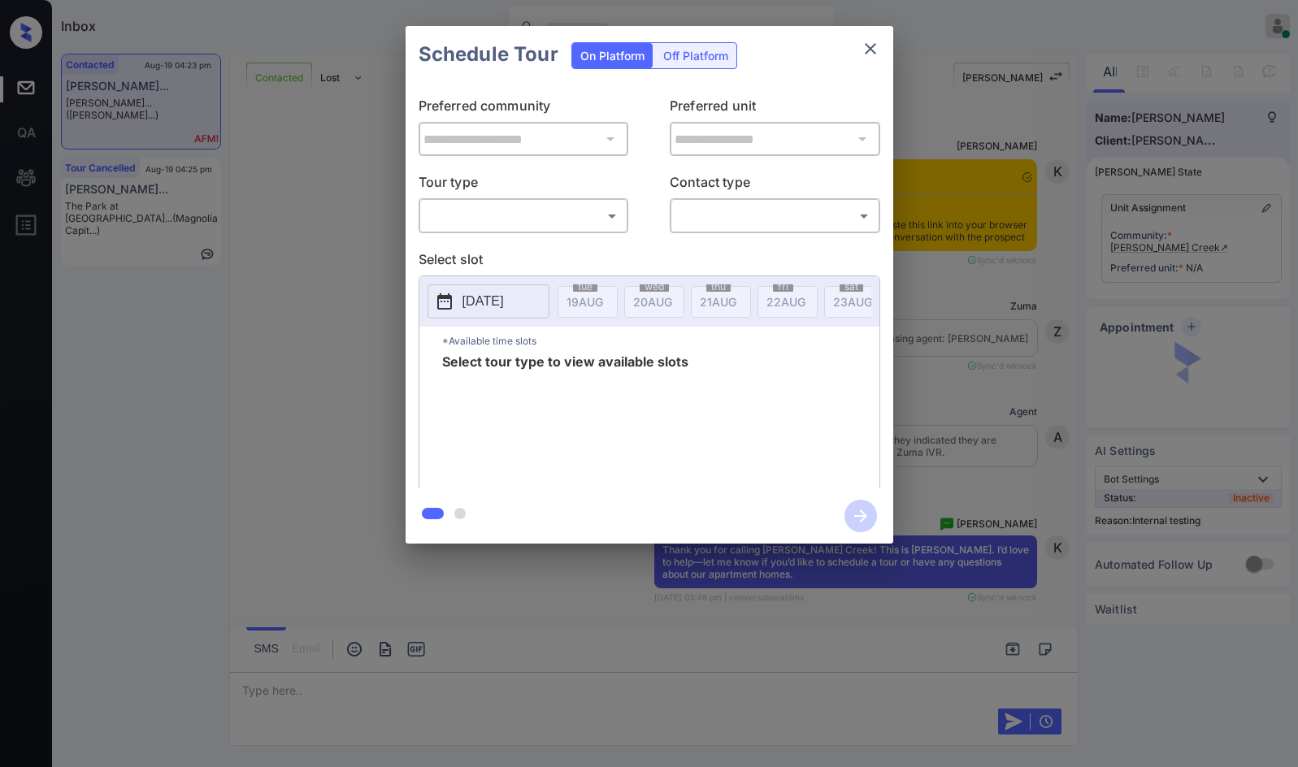
scroll to position [2738, 0]
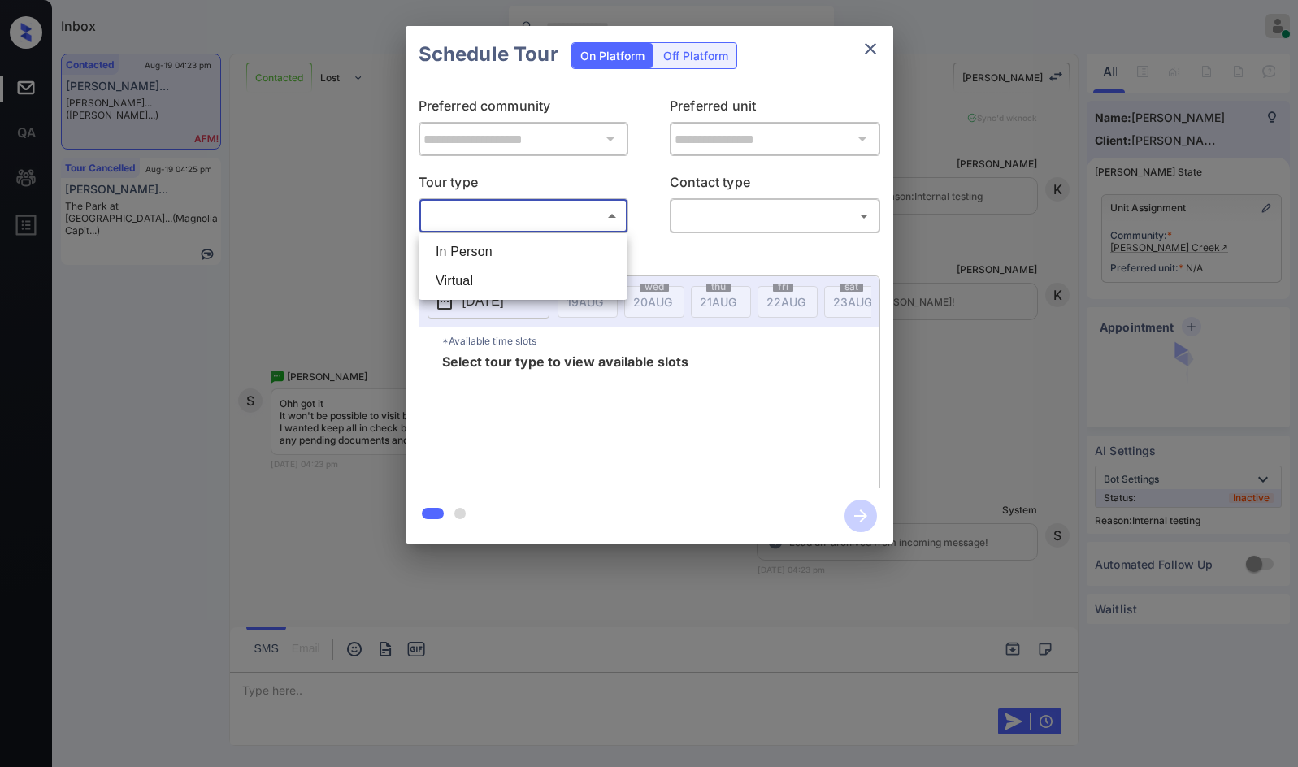
drag, startPoint x: 442, startPoint y: 224, endPoint x: 447, endPoint y: 246, distance: 23.3
click at [445, 224] on body "Inbox Jezcil Usanastre Online Set yourself offline Set yourself on break Profil…" at bounding box center [649, 383] width 1298 height 767
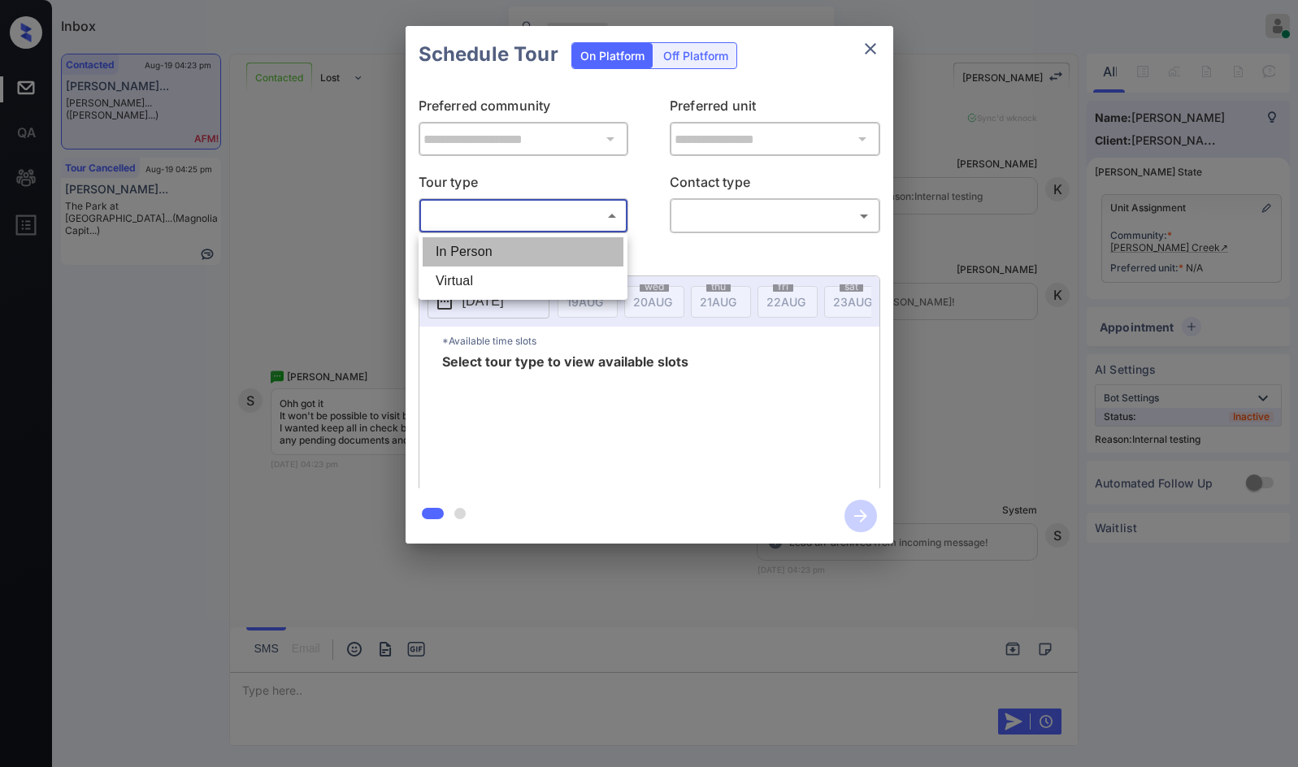
click at [456, 266] on li "In Person" at bounding box center [523, 251] width 201 height 29
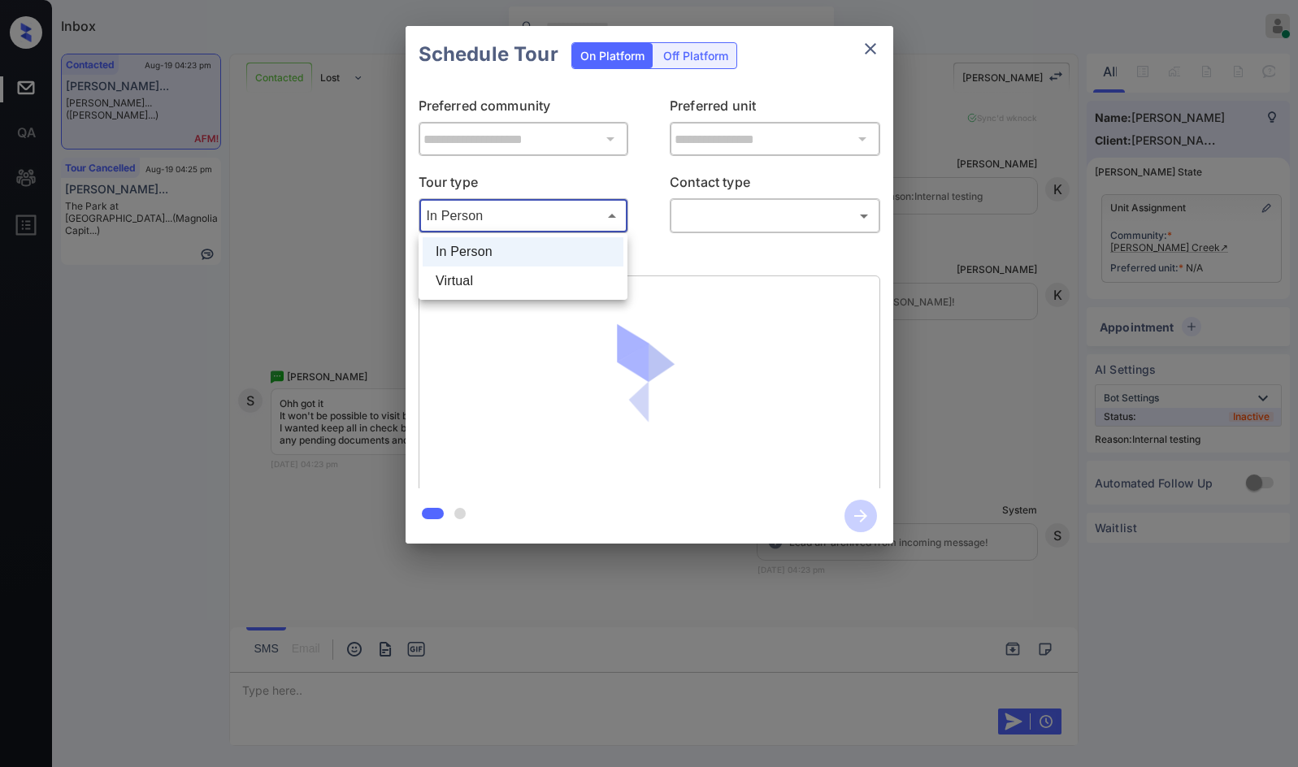
click at [469, 213] on body "Inbox Jezcil Usanastre Online Set yourself offline Set yourself on break Profil…" at bounding box center [649, 383] width 1298 height 767
click at [475, 280] on li "Virtual" at bounding box center [523, 281] width 201 height 29
type input "*******"
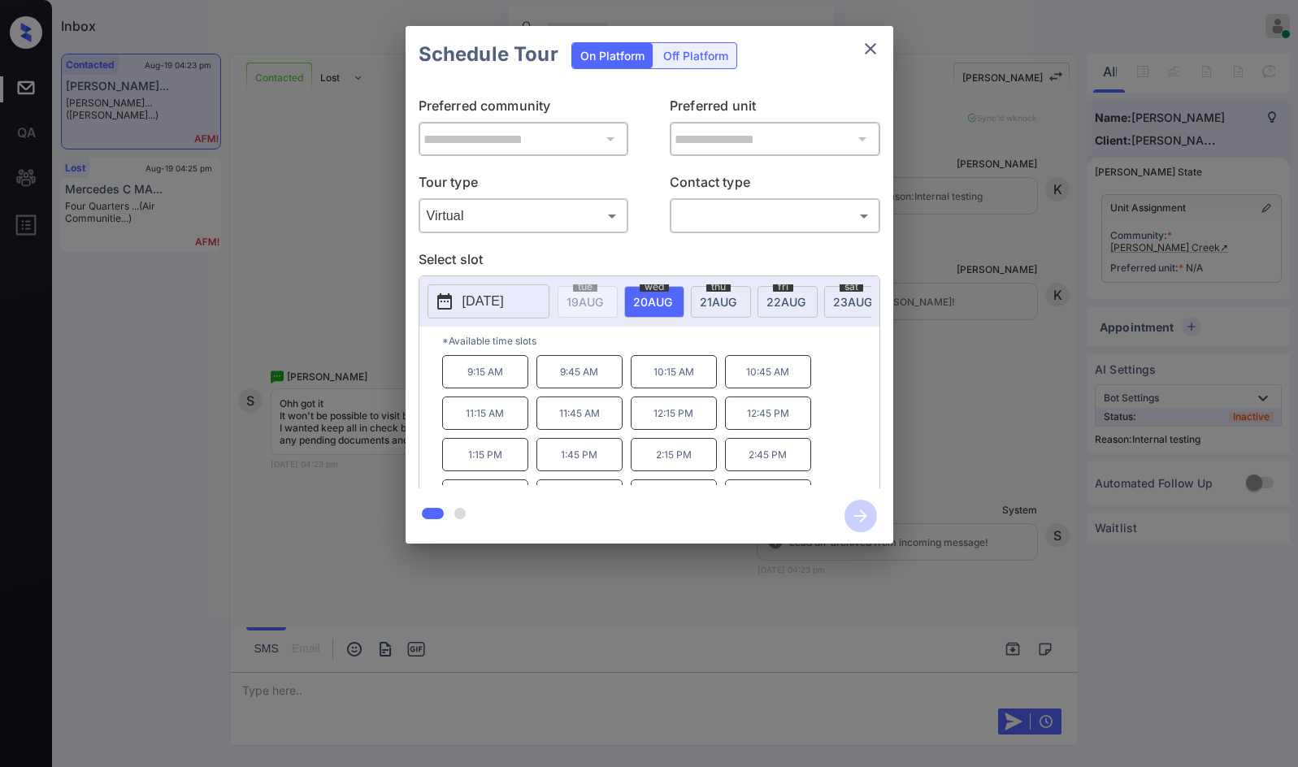
click at [189, 348] on div "**********" at bounding box center [649, 285] width 1298 height 570
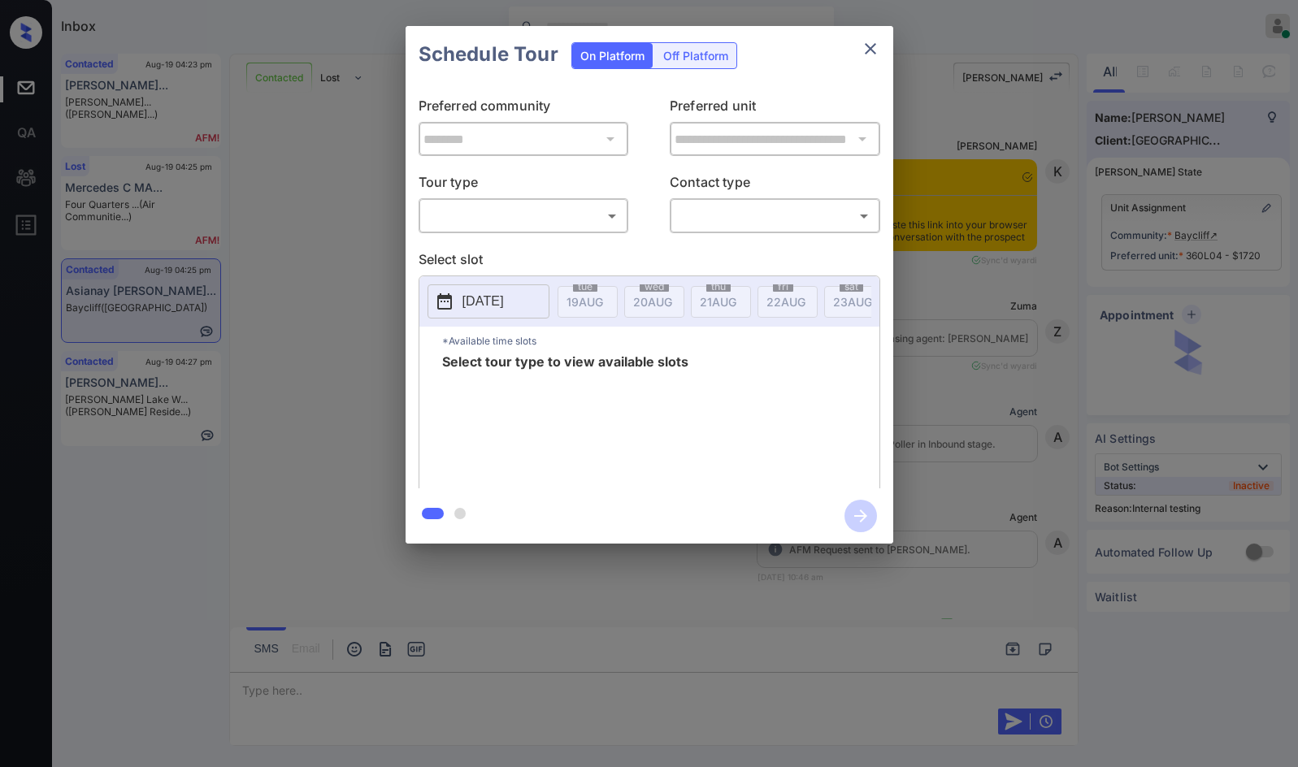
scroll to position [2110, 0]
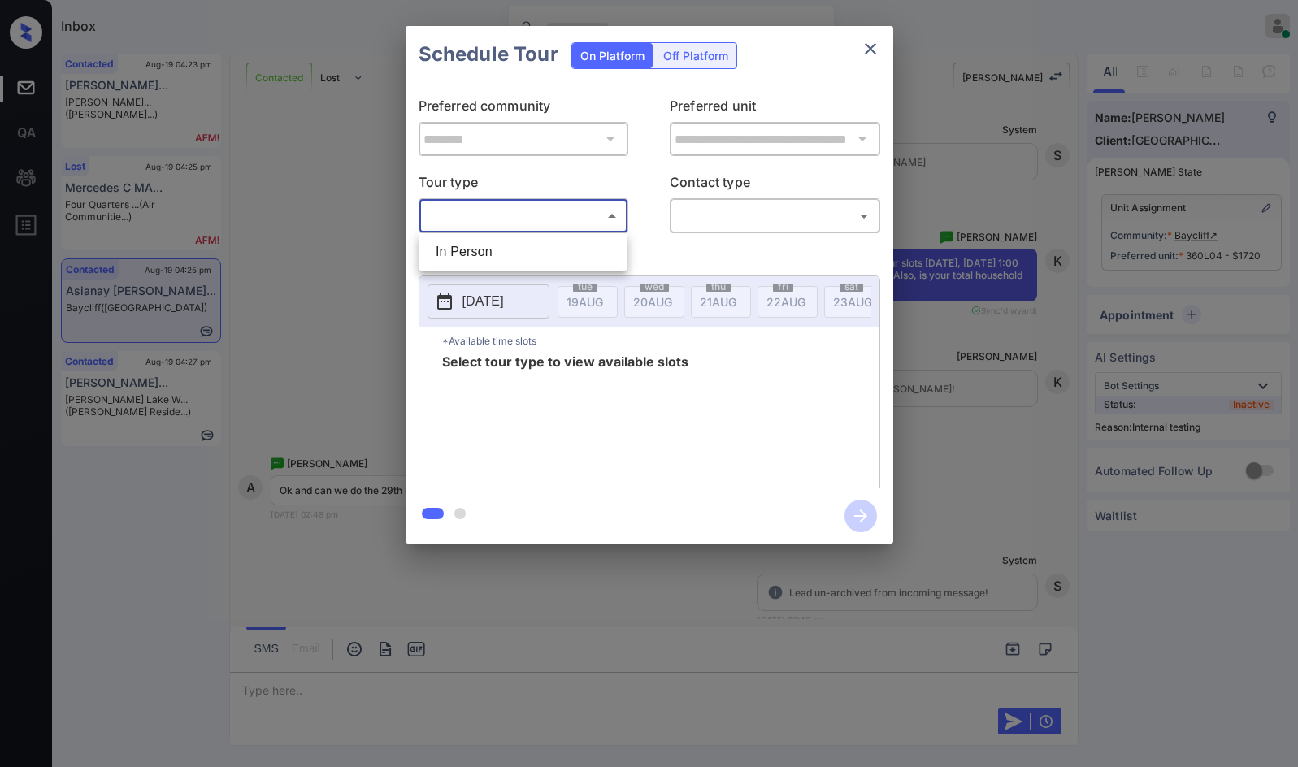
click at [543, 204] on body "Inbox Jezcil Usanastre Online Set yourself offline Set yourself on break Profil…" at bounding box center [649, 383] width 1298 height 767
click at [527, 245] on li "In Person" at bounding box center [523, 251] width 201 height 29
type input "********"
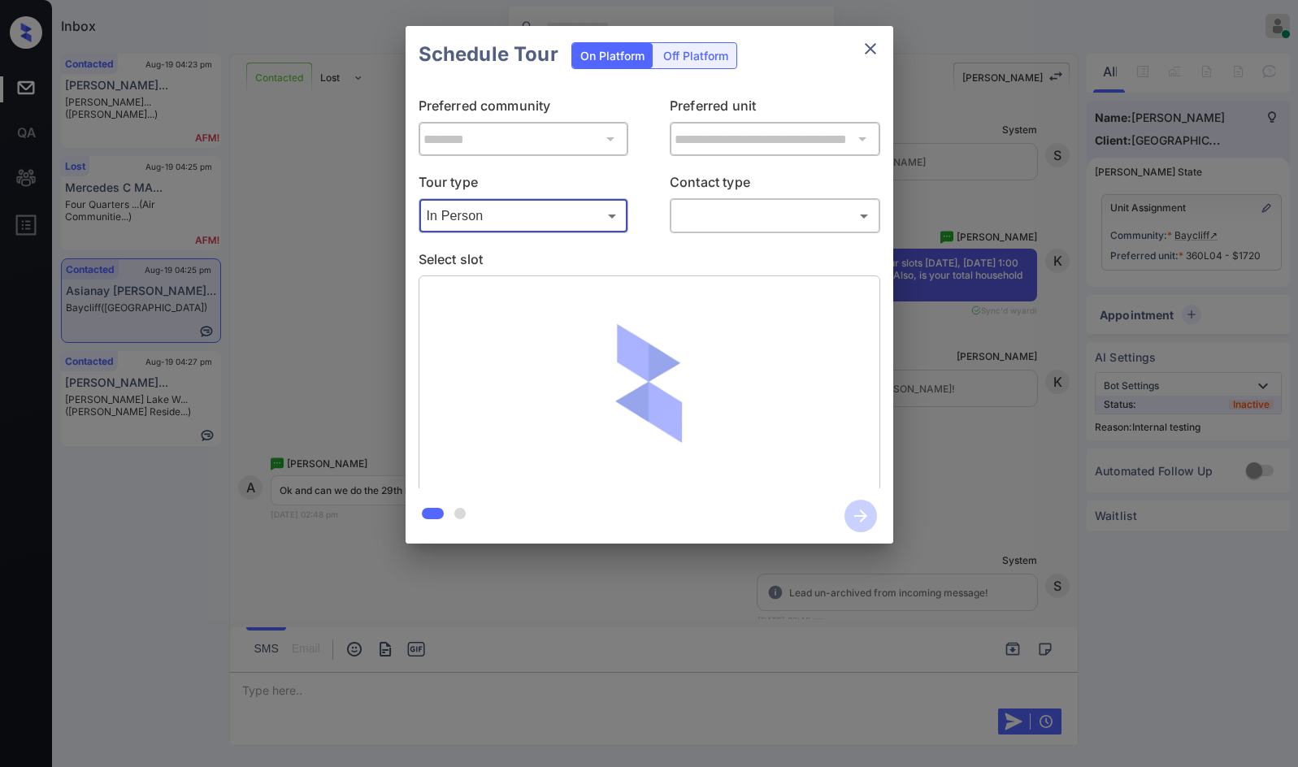
drag, startPoint x: 669, startPoint y: 212, endPoint x: 679, endPoint y: 248, distance: 37.1
click at [671, 212] on div "Tour type In Person ******** ​ Contact type ​ ​" at bounding box center [650, 202] width 462 height 61
click at [693, 228] on body "Inbox Jezcil Usanastre Online Set yourself offline Set yourself on break Profil…" at bounding box center [649, 383] width 1298 height 767
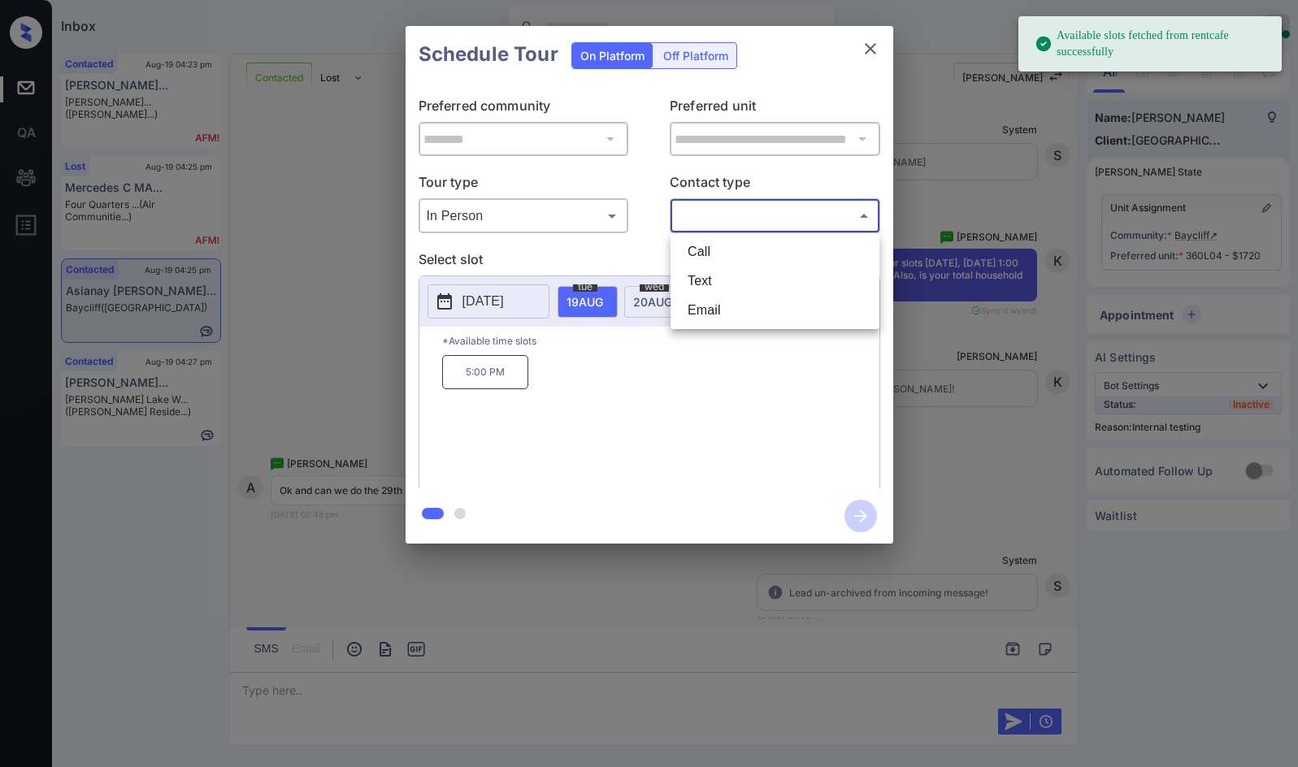
click at [701, 287] on li "Text" at bounding box center [775, 281] width 201 height 29
type input "****"
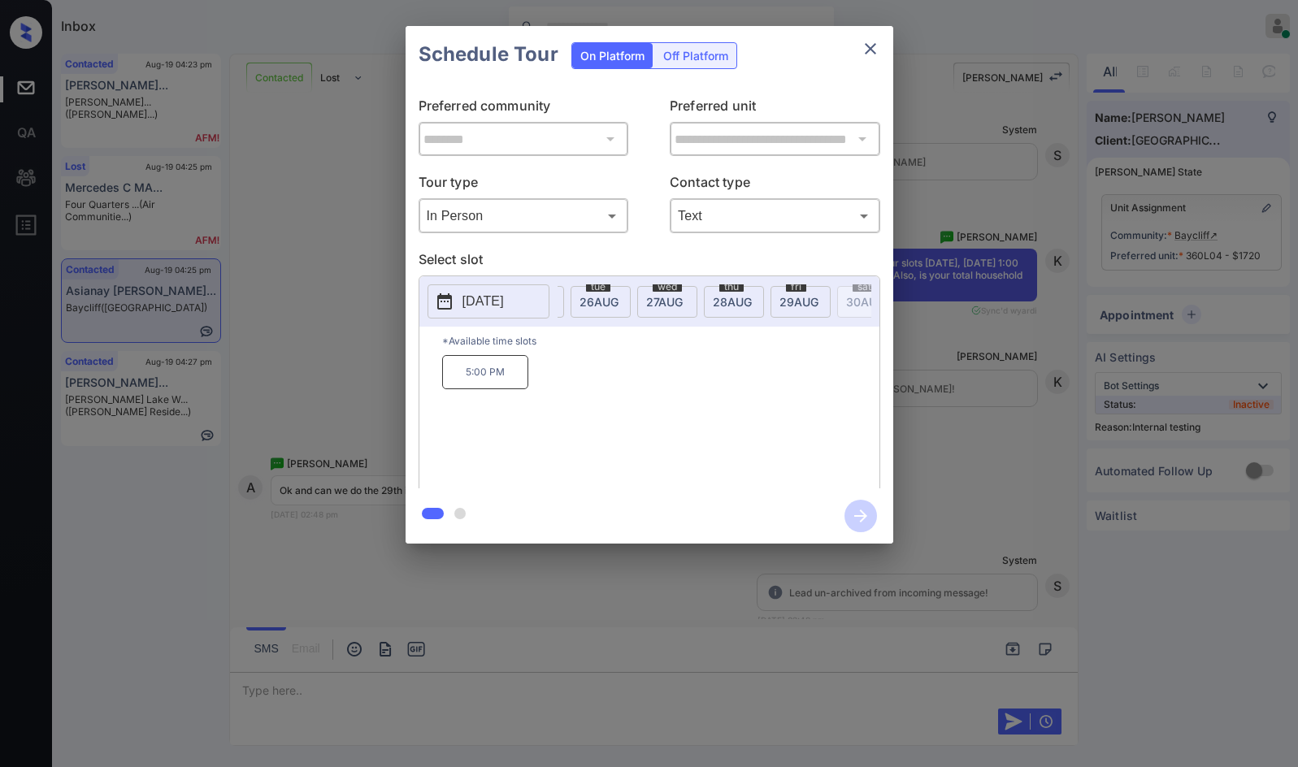
scroll to position [0, 477]
click at [785, 283] on div "2025-08-19 tue 19 AUG wed 20 AUG thu 21 AUG fri 22 AUG sat 23 AUG sun 24 AUG mo…" at bounding box center [649, 301] width 460 height 50
click at [120, 288] on span "fri" at bounding box center [108, 287] width 24 height 10
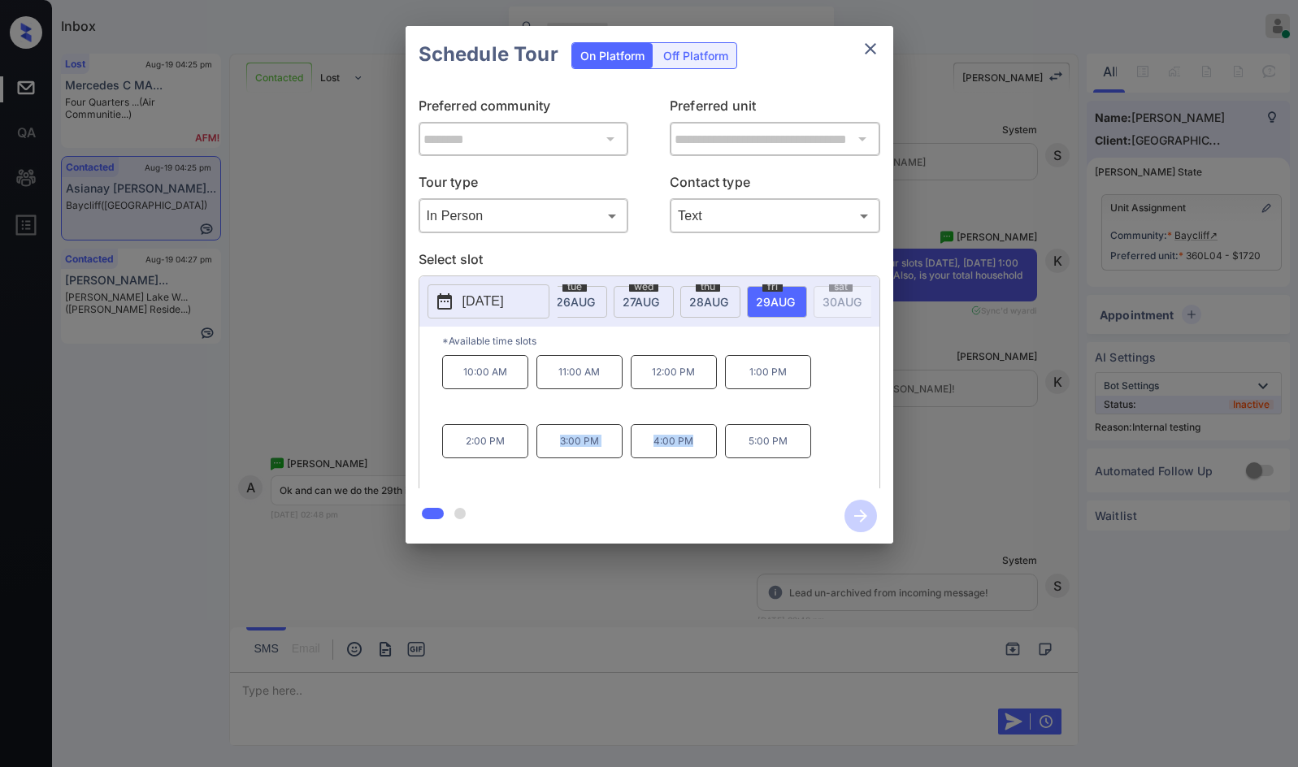
drag, startPoint x: 549, startPoint y: 446, endPoint x: 705, endPoint y: 452, distance: 156.2
click at [705, 452] on div "10:00 AM 11:00 AM 12:00 PM 1:00 PM 2:00 PM 3:00 PM 4:00 PM 5:00 PM" at bounding box center [660, 420] width 437 height 130
copy div "3:00 PM 4:00 PM"
click at [338, 382] on div "**********" at bounding box center [649, 285] width 1298 height 570
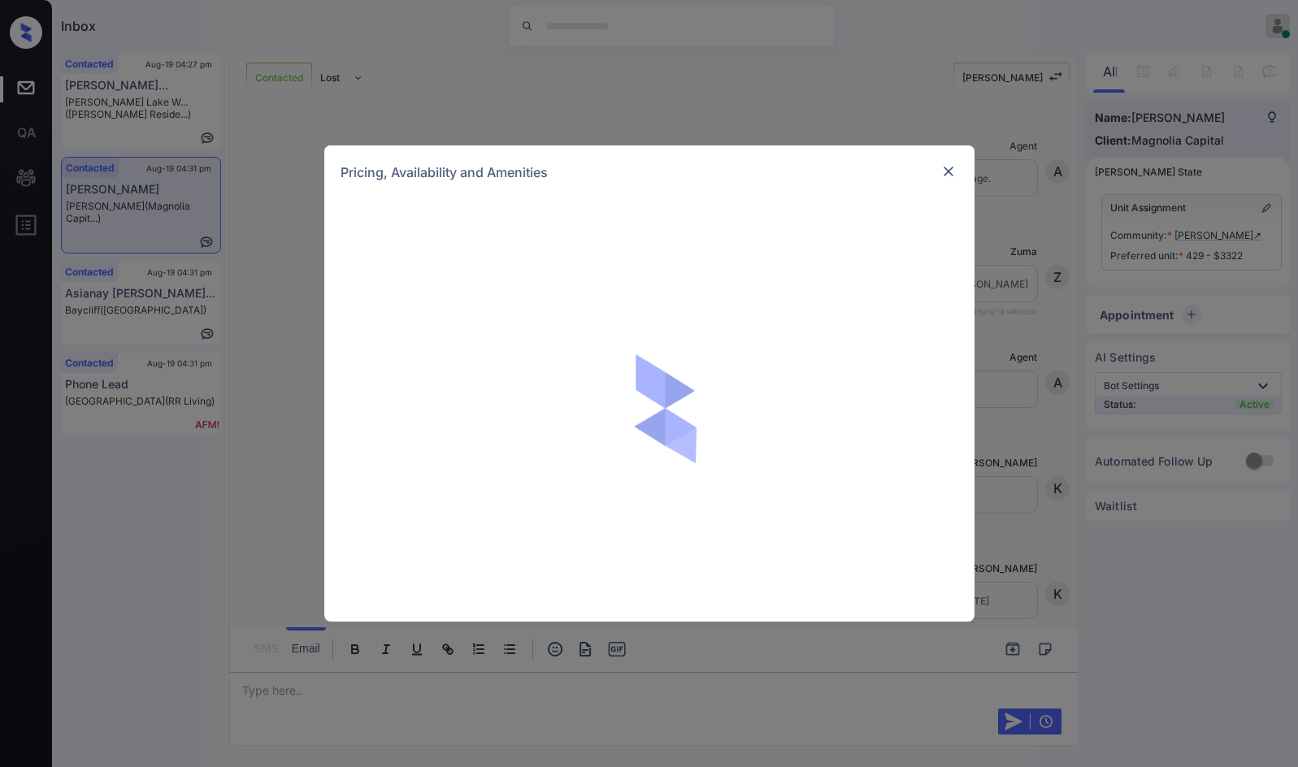
scroll to position [3048, 0]
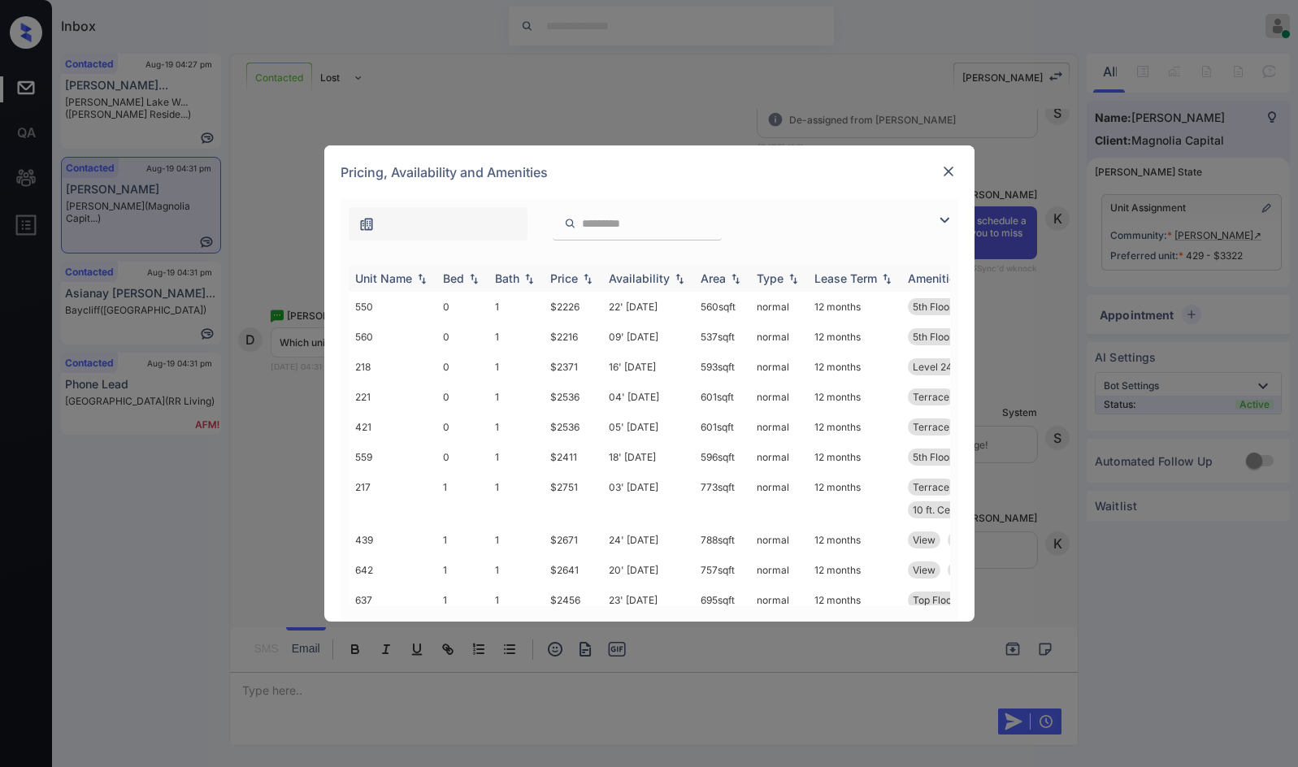
click at [591, 273] on img at bounding box center [588, 278] width 16 height 11
click at [591, 272] on img at bounding box center [588, 278] width 16 height 12
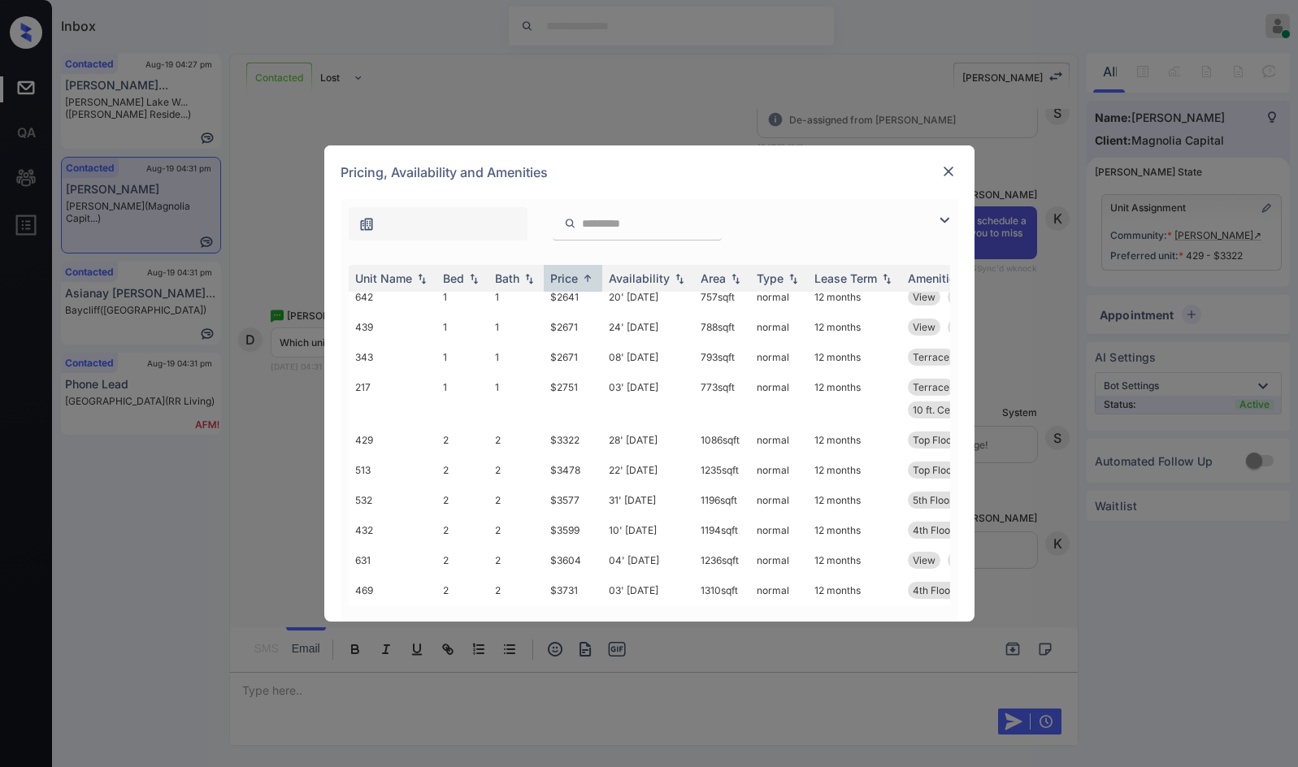
scroll to position [0, 0]
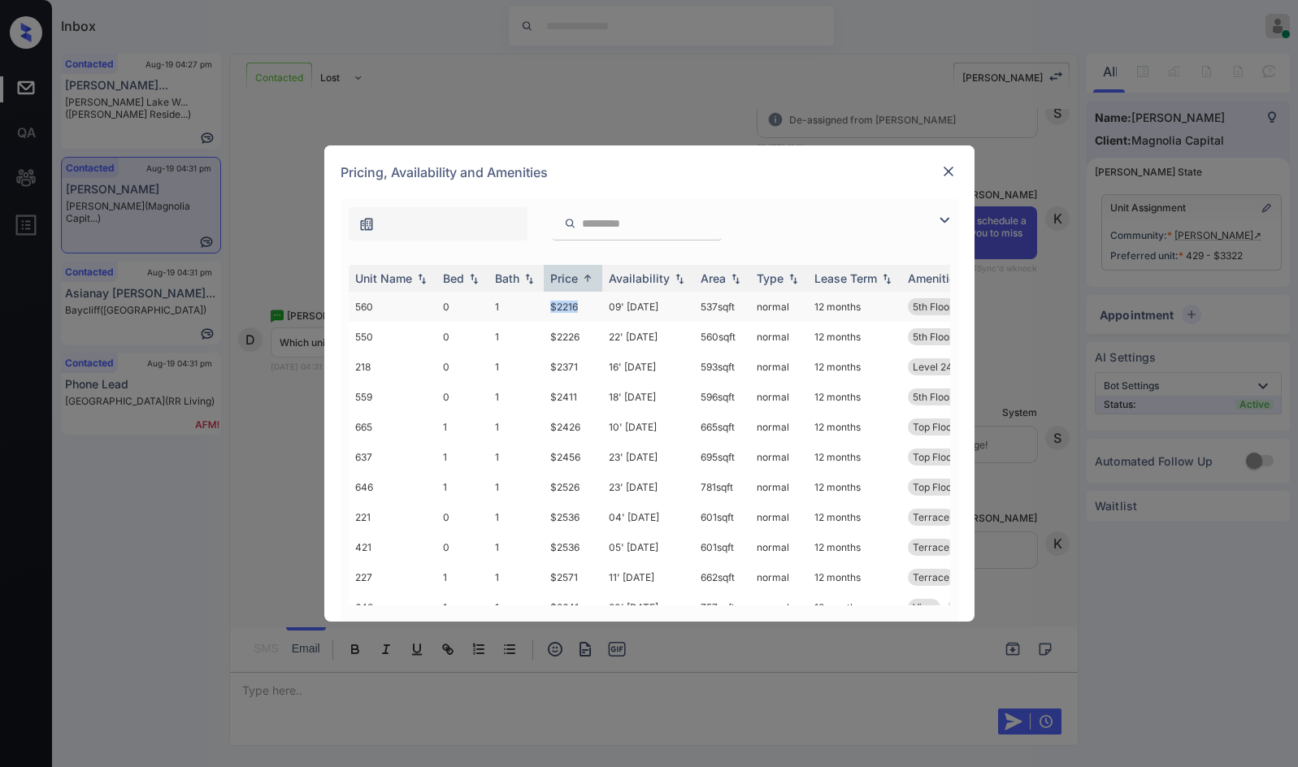
drag, startPoint x: 521, startPoint y: 313, endPoint x: 579, endPoint y: 317, distance: 57.9
click at [579, 317] on tr "560 0 1 $2216 09' Sep 25 537 sqft normal 12 months 5th Floor Level 24" at bounding box center [773, 307] width 849 height 30
copy tr "$2216"
click at [945, 173] on img at bounding box center [948, 171] width 16 height 16
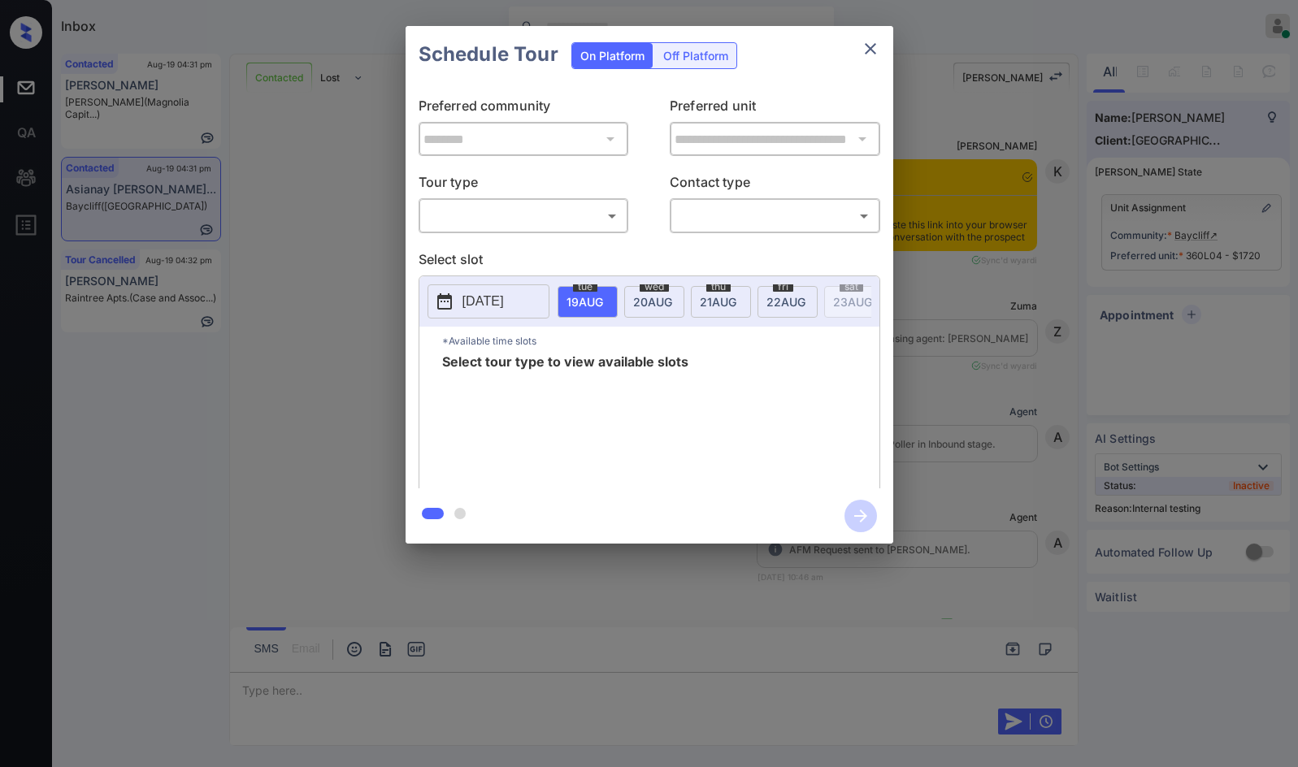
scroll to position [6482, 0]
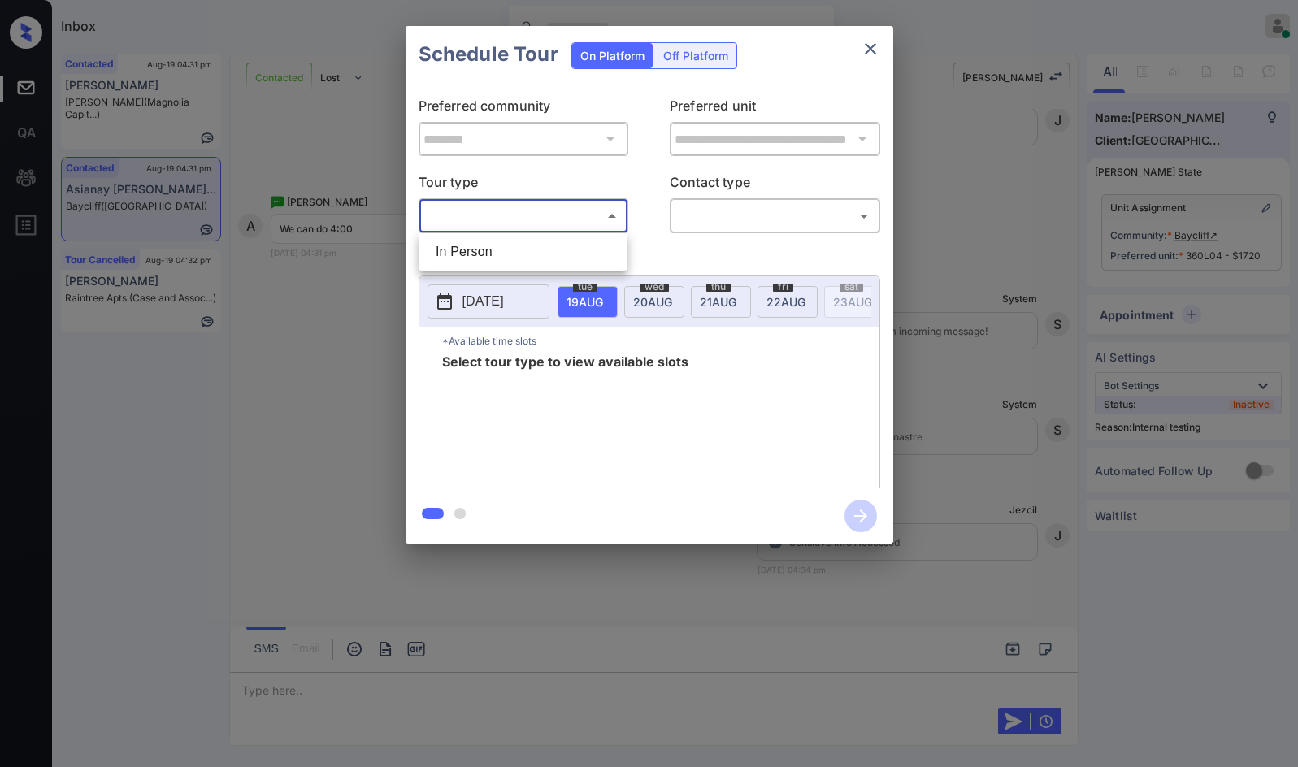
click at [529, 219] on body "Inbox Jezcil Usanastre Online Set yourself offline Set yourself on break Profil…" at bounding box center [649, 383] width 1298 height 767
click at [507, 259] on li "In Person" at bounding box center [523, 251] width 201 height 29
type input "********"
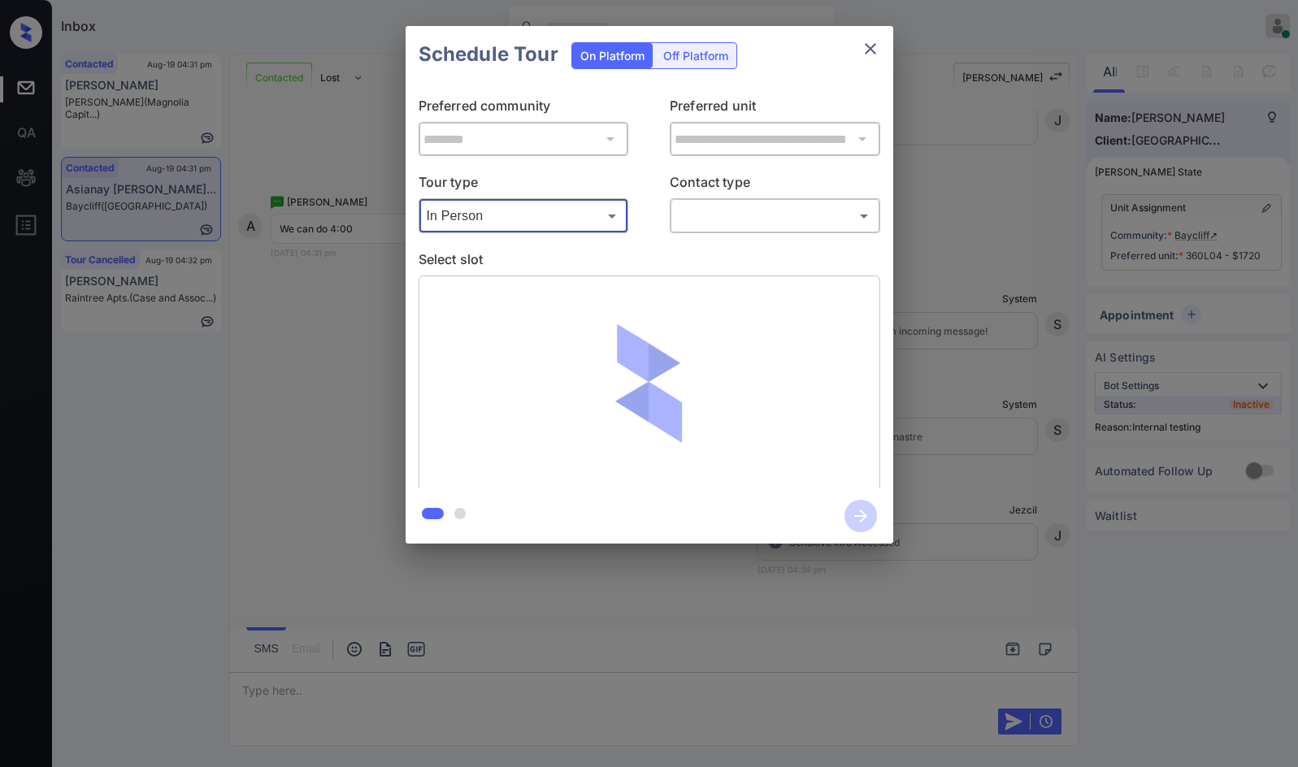
drag, startPoint x: 632, startPoint y: 229, endPoint x: 671, endPoint y: 206, distance: 45.6
click at [633, 229] on div "Tour type In Person ******** ​ Contact type ​ ​" at bounding box center [650, 202] width 462 height 61
drag, startPoint x: 706, startPoint y: 202, endPoint x: 709, endPoint y: 220, distance: 18.9
click at [707, 202] on div "​ ​" at bounding box center [775, 215] width 211 height 35
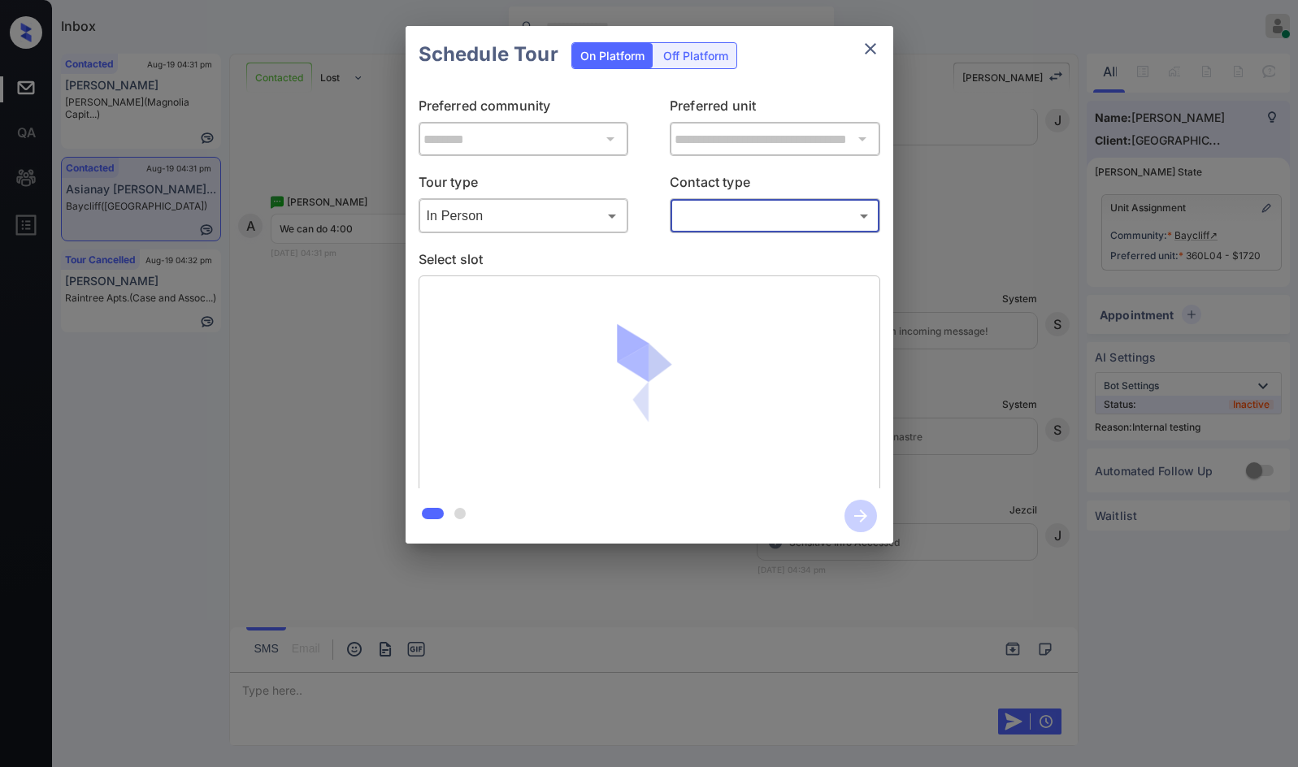
click at [699, 227] on body "Inbox Jezcil Usanastre Online Set yourself offline Set yourself on break Profil…" at bounding box center [649, 383] width 1298 height 767
click at [709, 278] on li "Text" at bounding box center [775, 281] width 201 height 29
type input "****"
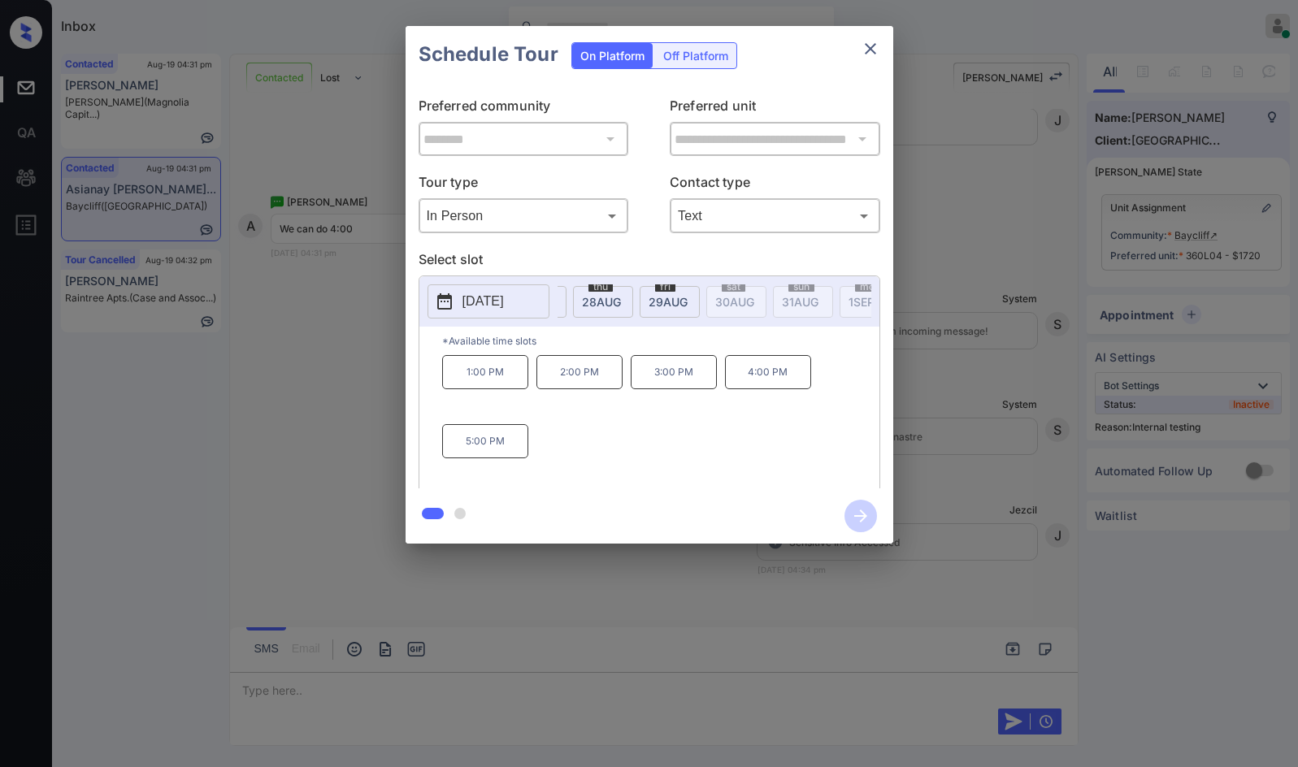
scroll to position [0, 632]
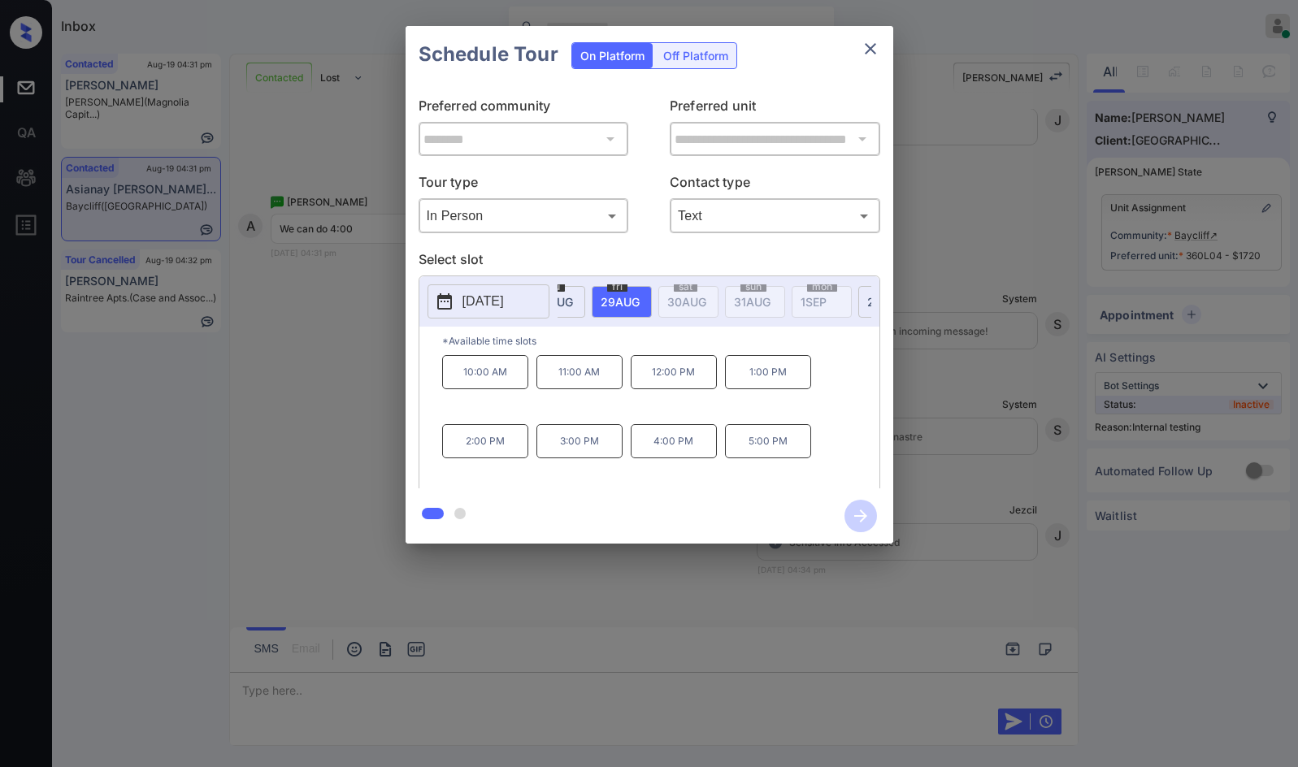
click at [1208, 248] on div "**********" at bounding box center [649, 285] width 1298 height 570
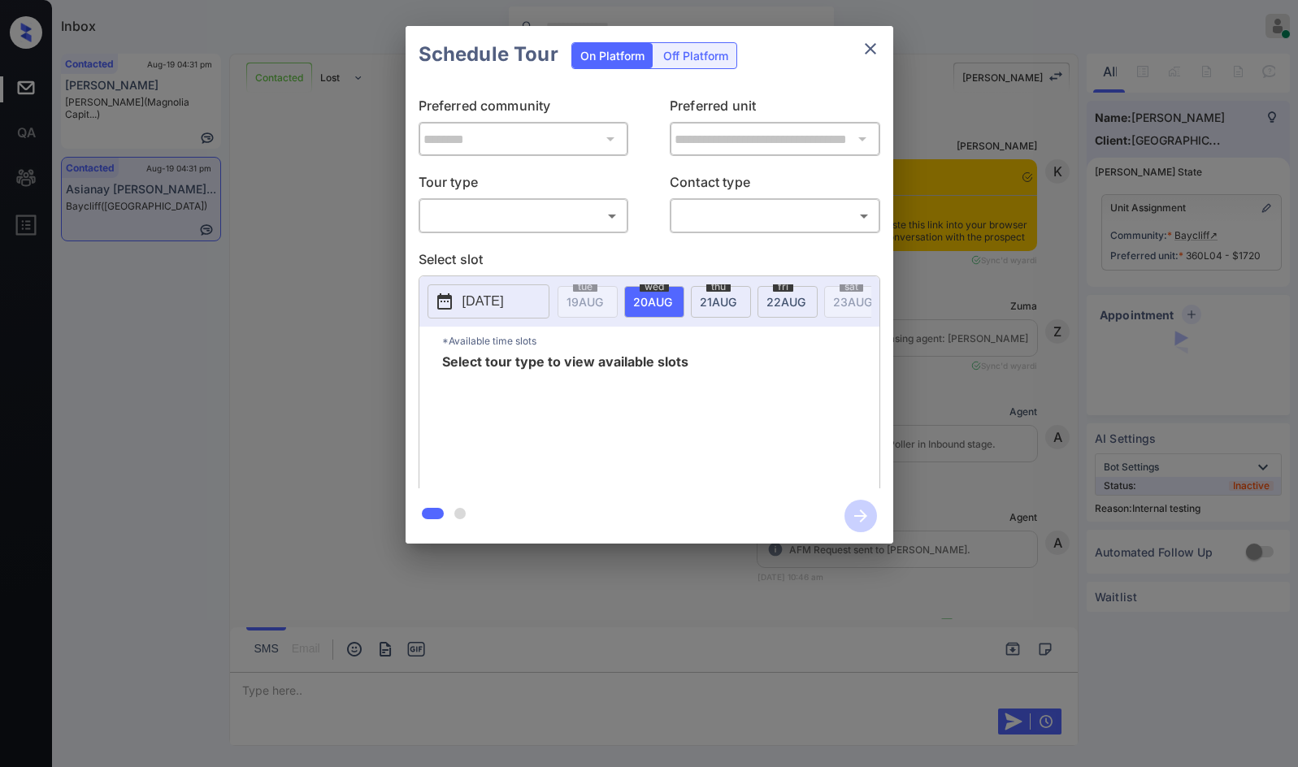
scroll to position [6344, 0]
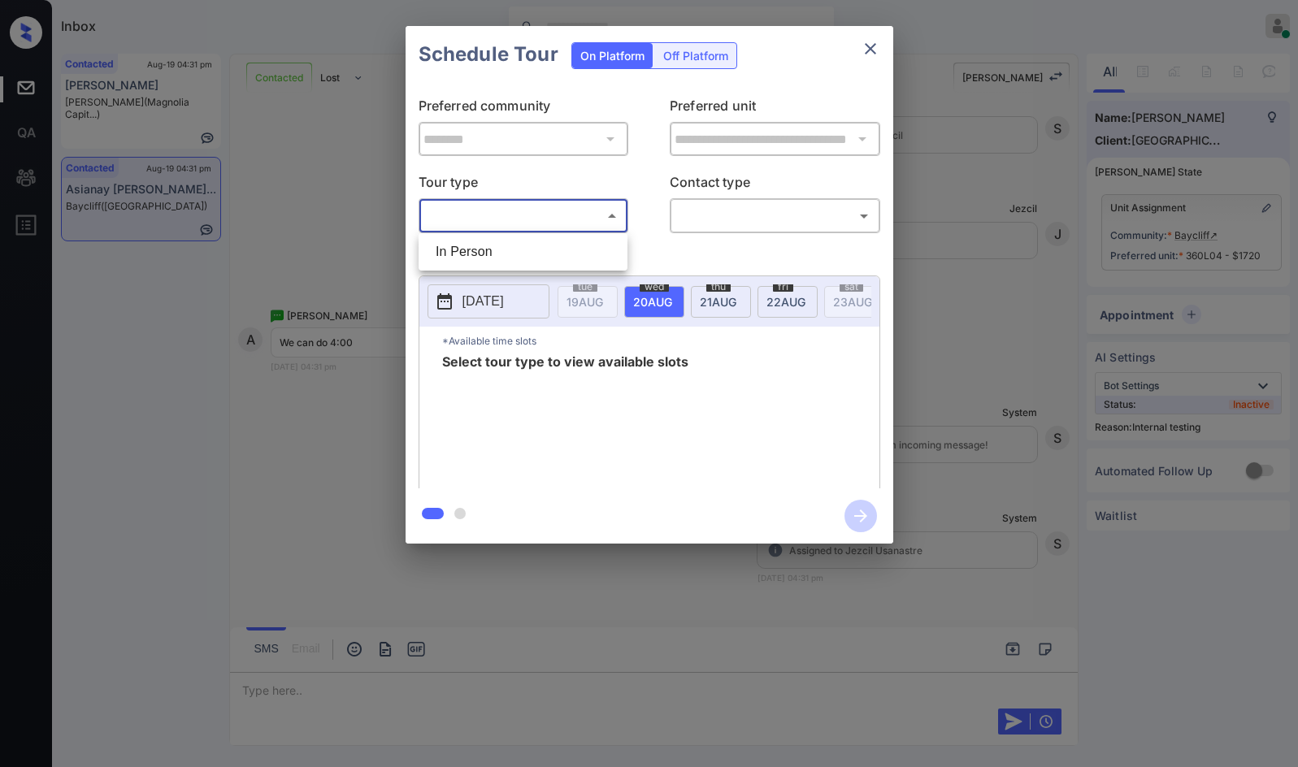
click at [601, 228] on body "Inbox Jezcil Usanastre Online Set yourself offline Set yourself on break Profil…" at bounding box center [649, 383] width 1298 height 767
click at [599, 245] on li "In Person" at bounding box center [523, 251] width 201 height 29
type input "********"
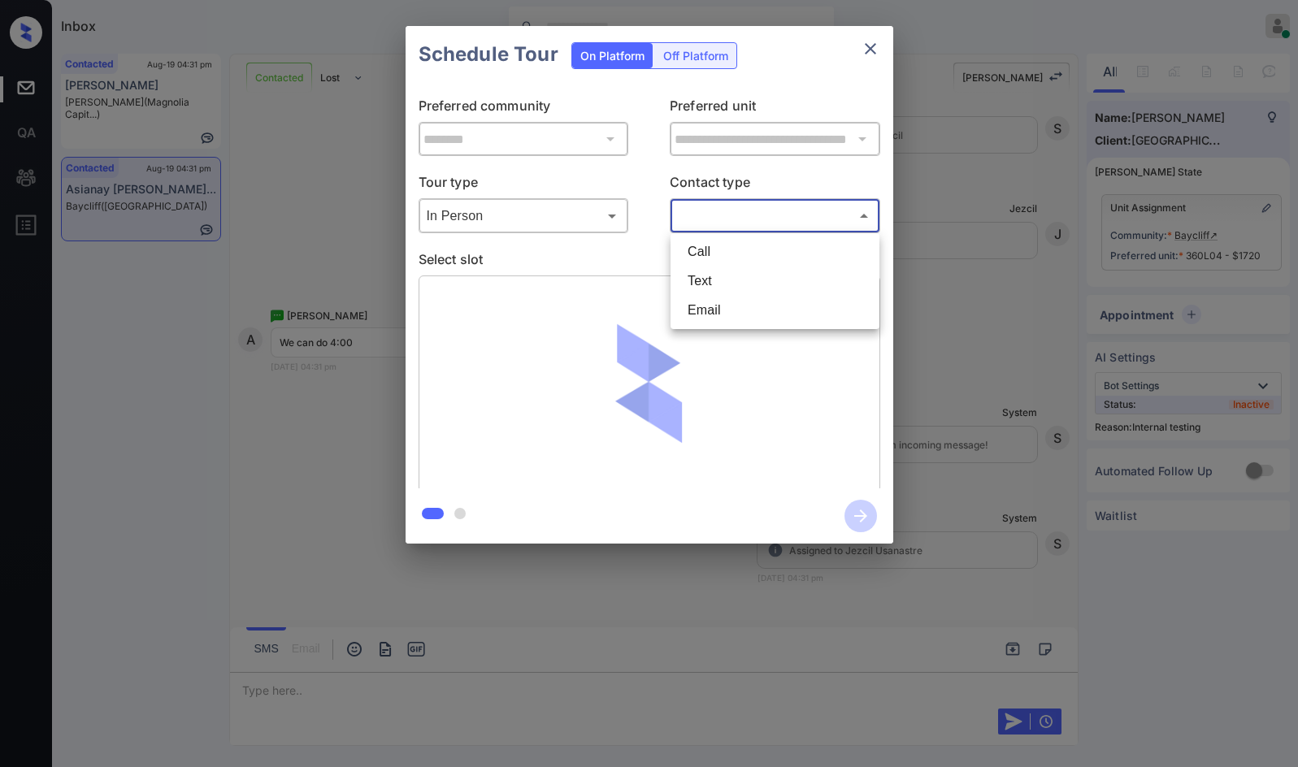
click at [788, 217] on body "Inbox Jezcil Usanastre Online Set yourself offline Set yourself on break Profil…" at bounding box center [649, 383] width 1298 height 767
click at [745, 287] on li "Text" at bounding box center [775, 281] width 201 height 29
type input "****"
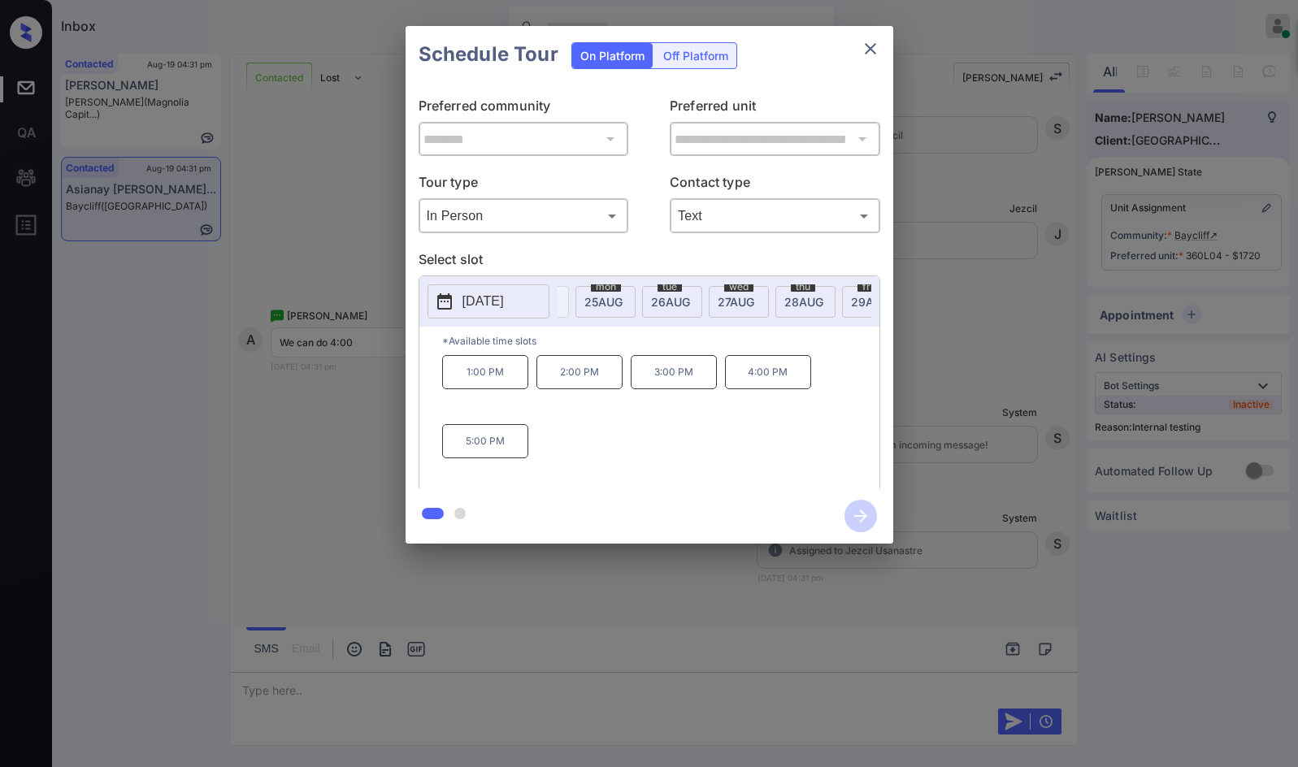
scroll to position [0, 501]
click at [102, 299] on span "29 AUG" at bounding box center [84, 302] width 37 height 14
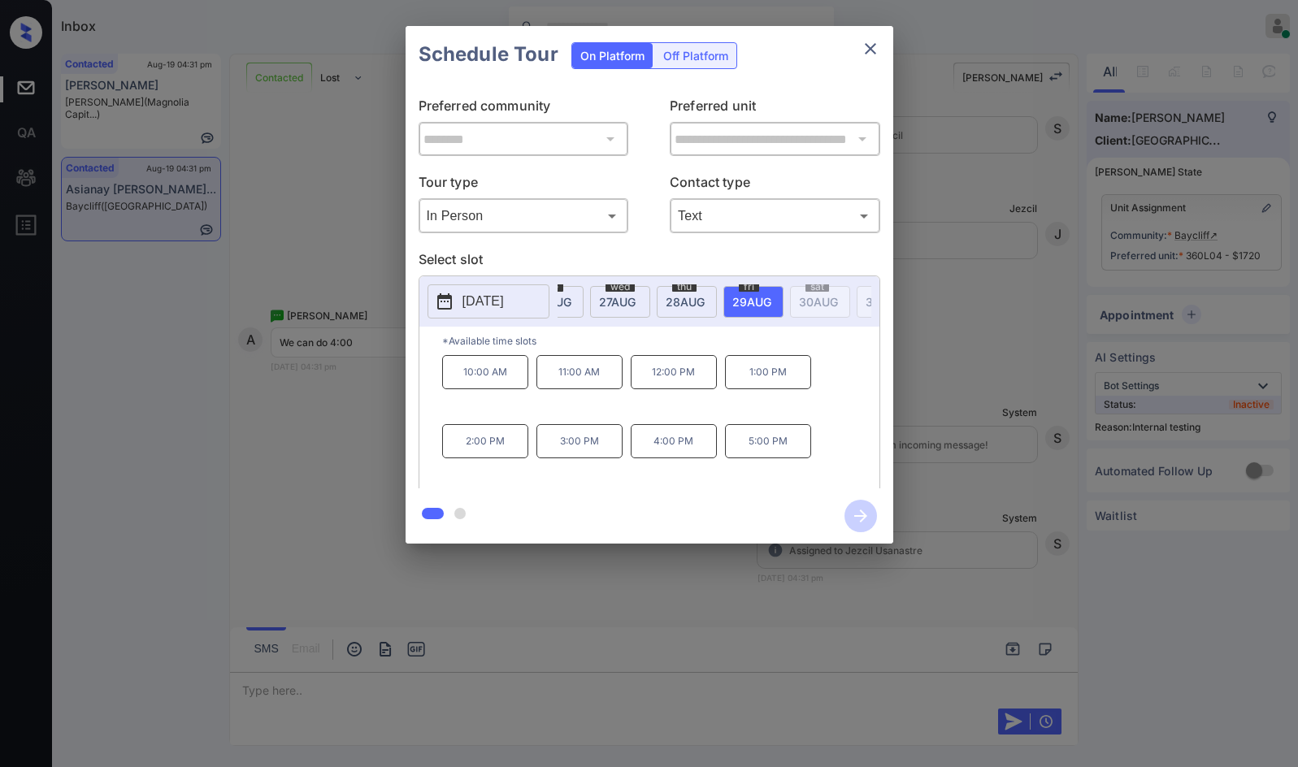
click at [684, 449] on p "4:00 PM" at bounding box center [674, 441] width 86 height 34
click at [858, 515] on icon "button" at bounding box center [861, 516] width 33 height 33
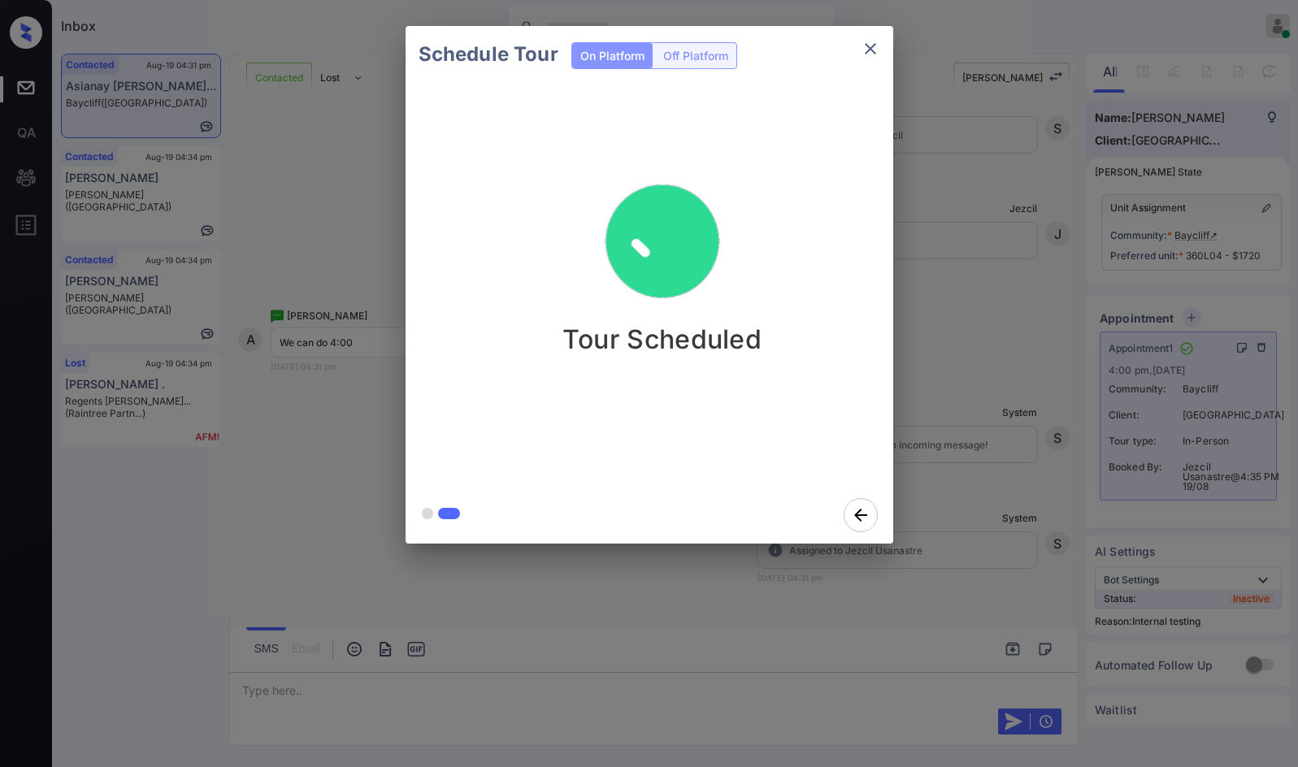
click at [312, 376] on div "Schedule Tour On Platform Off Platform Tour Scheduled" at bounding box center [649, 285] width 1298 height 570
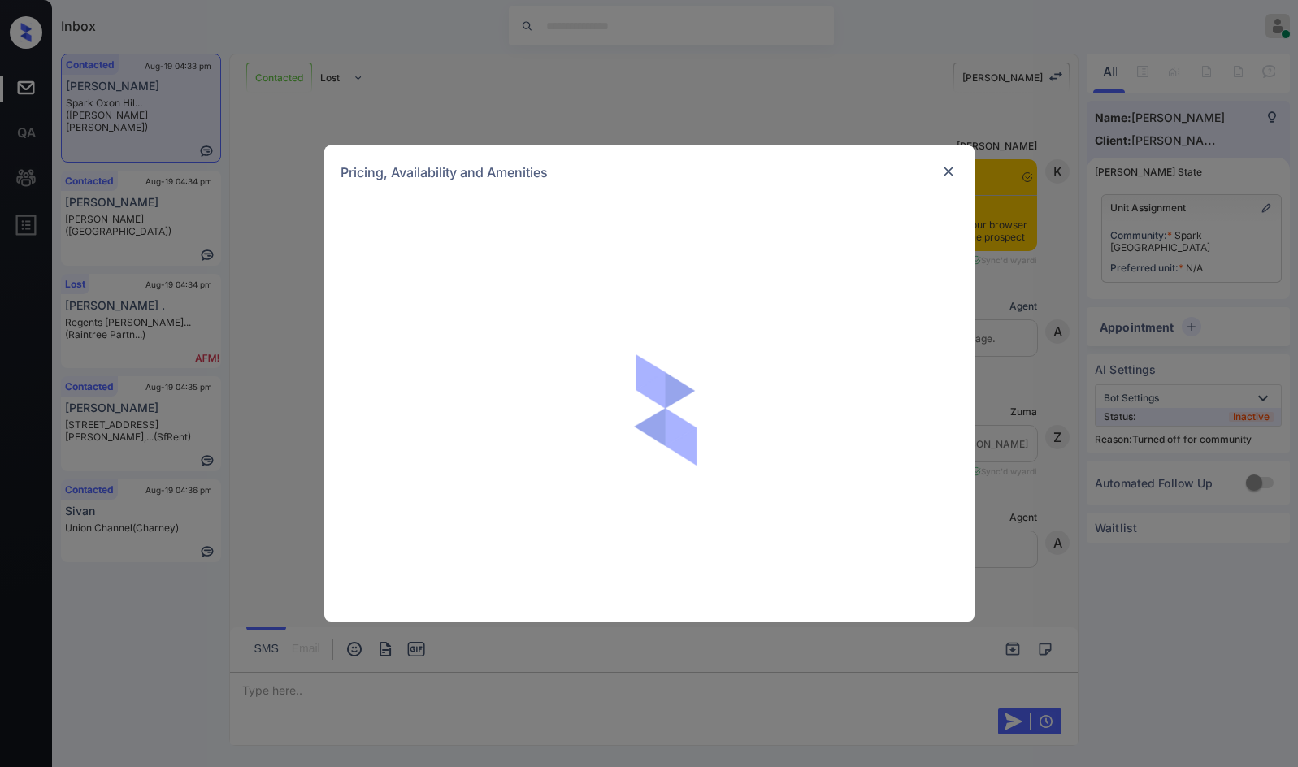
scroll to position [2689, 0]
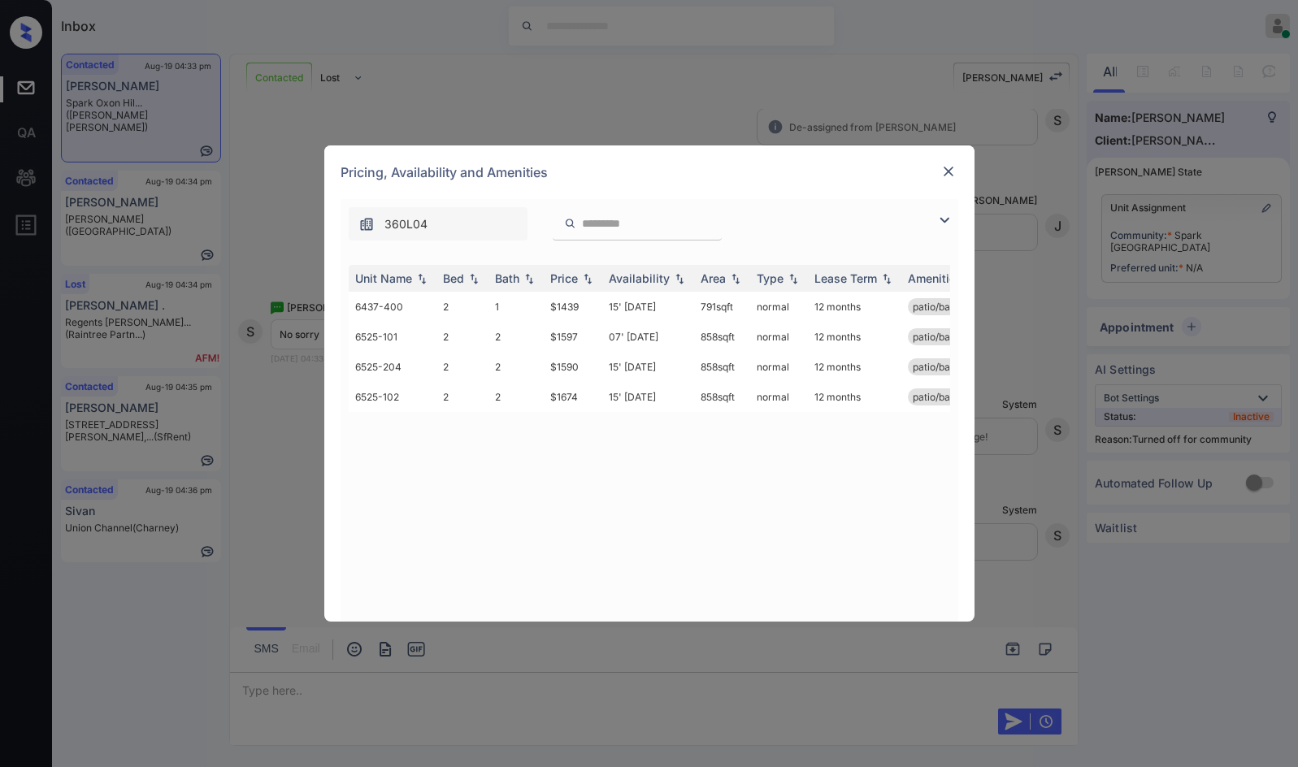
click at [934, 192] on div "Pricing, Availability and Amenities" at bounding box center [649, 172] width 650 height 54
click at [949, 184] on div "Pricing, Availability and Amenities" at bounding box center [649, 172] width 650 height 54
click at [923, 141] on div "**********" at bounding box center [649, 383] width 1298 height 767
click at [936, 164] on div "Pricing, Availability and Amenities" at bounding box center [649, 172] width 650 height 54
click at [940, 171] on img at bounding box center [948, 171] width 16 height 16
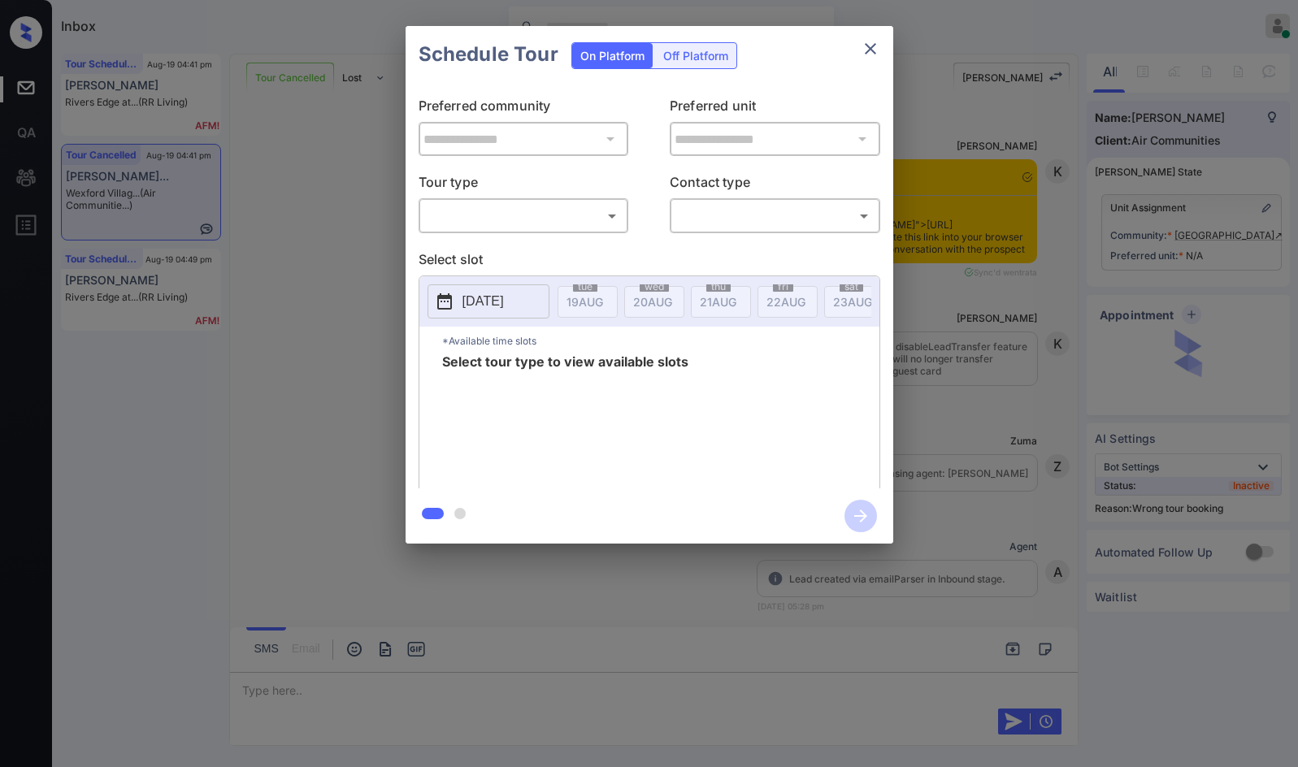
scroll to position [8997, 0]
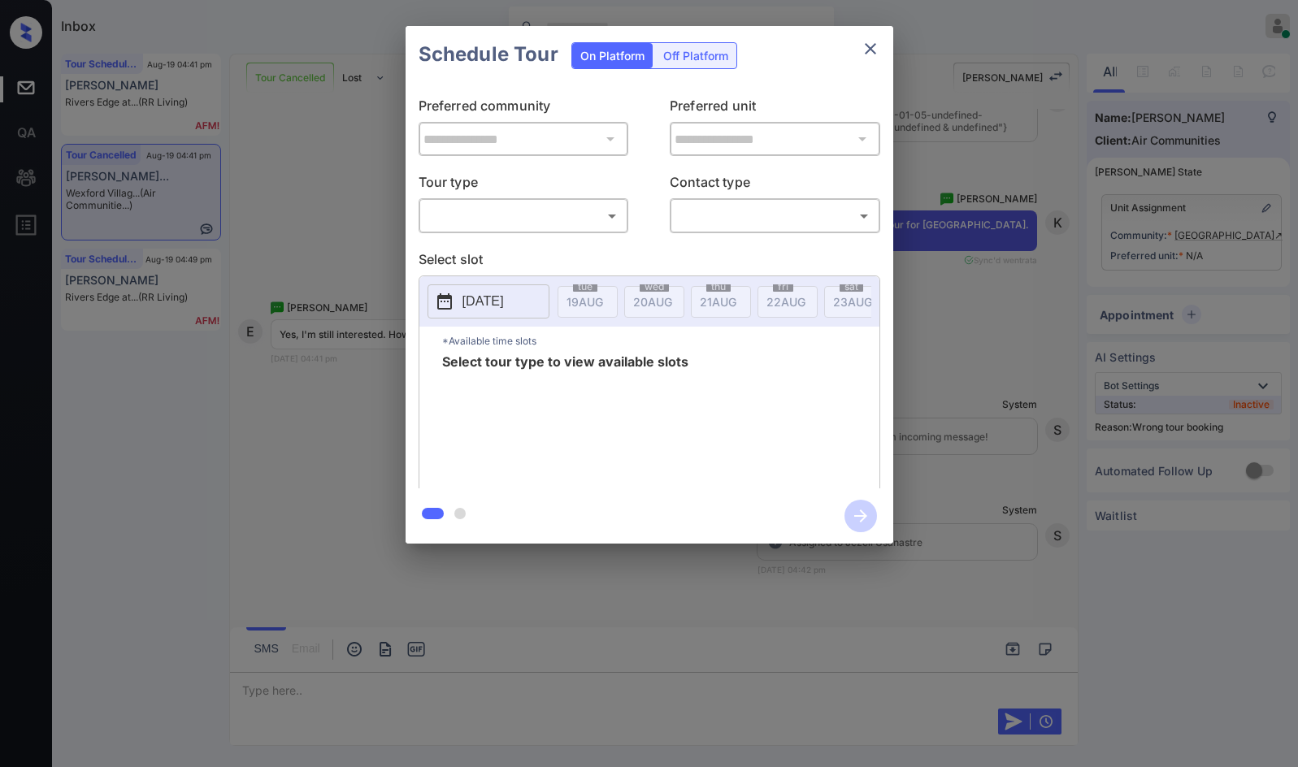
click at [488, 219] on body "Inbox Jezcil Usanastre Online Set yourself offline Set yourself on break Profil…" at bounding box center [649, 383] width 1298 height 767
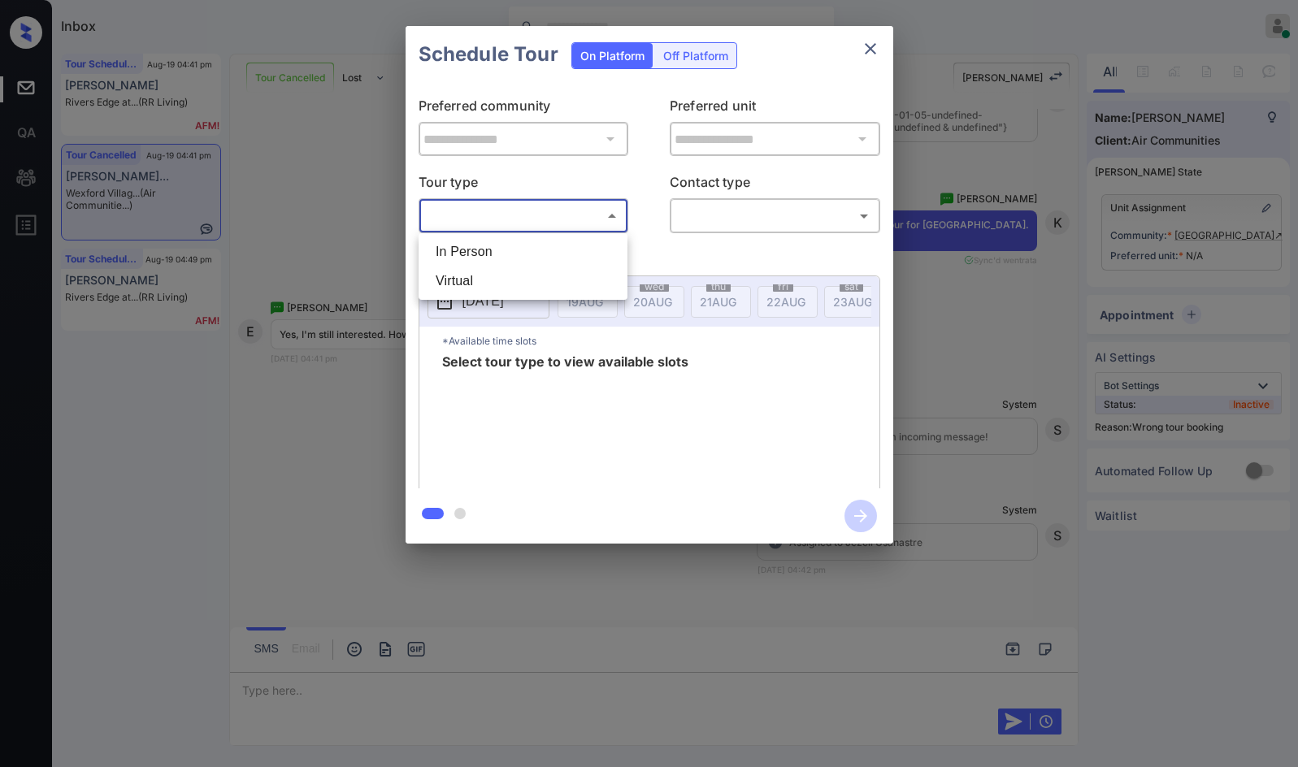
click at [497, 252] on li "In Person" at bounding box center [523, 251] width 201 height 29
type input "********"
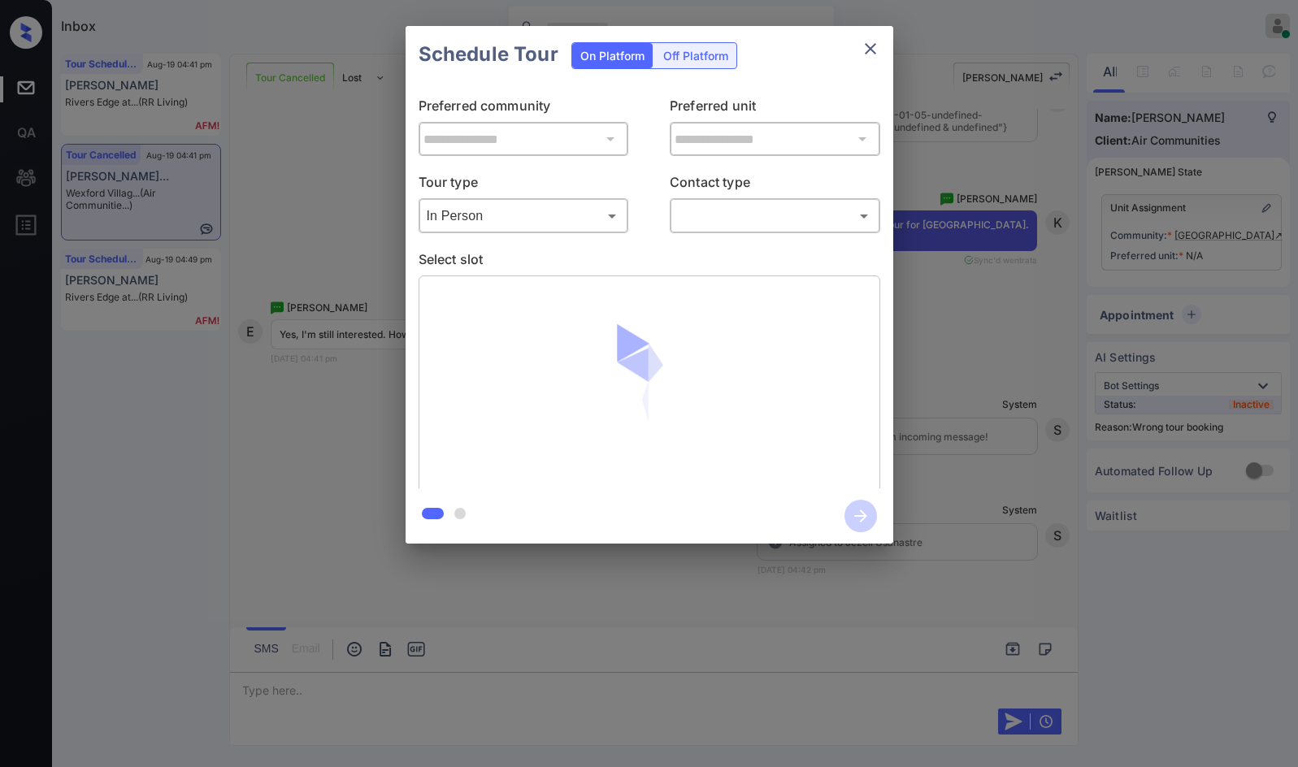
click at [722, 201] on div "​ ​" at bounding box center [775, 215] width 211 height 35
click at [730, 213] on body "Inbox Jezcil Usanastre Online Set yourself offline Set yourself on break Profil…" at bounding box center [649, 383] width 1298 height 767
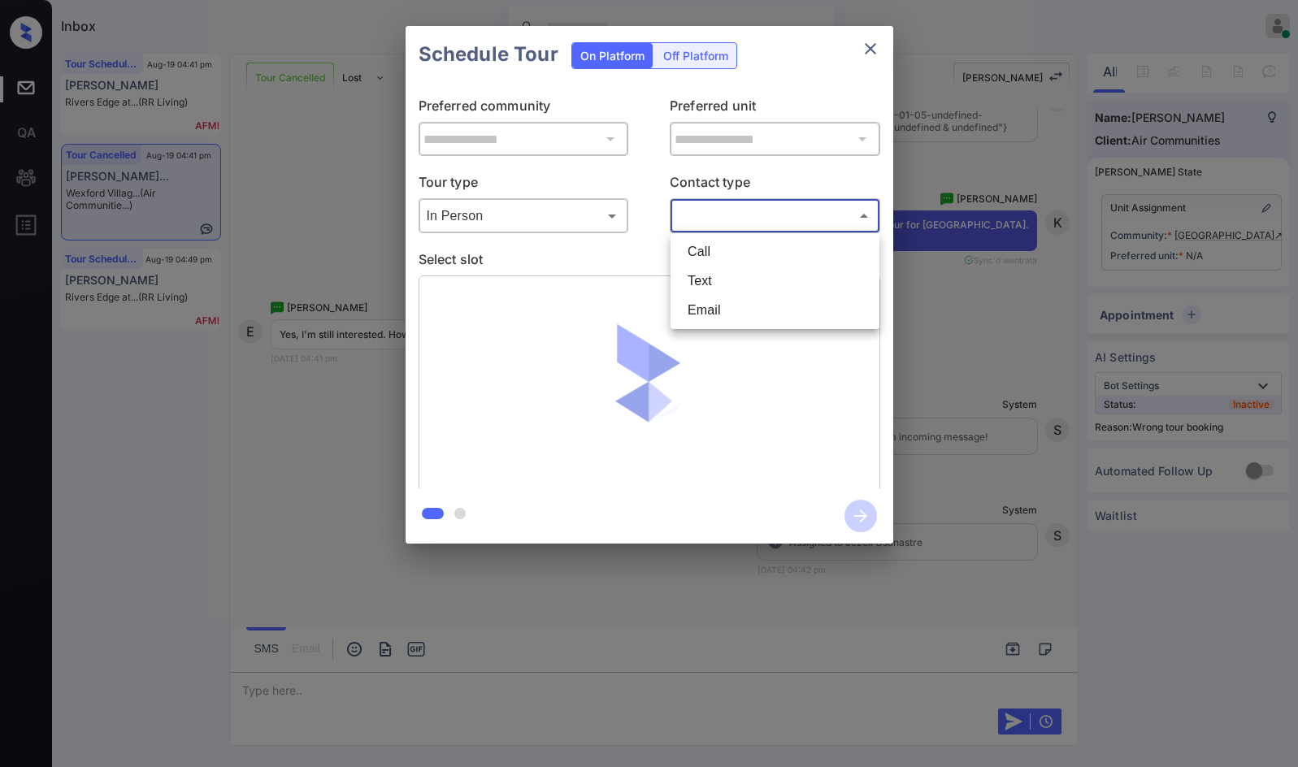
click at [731, 272] on li "Text" at bounding box center [775, 281] width 201 height 29
type input "****"
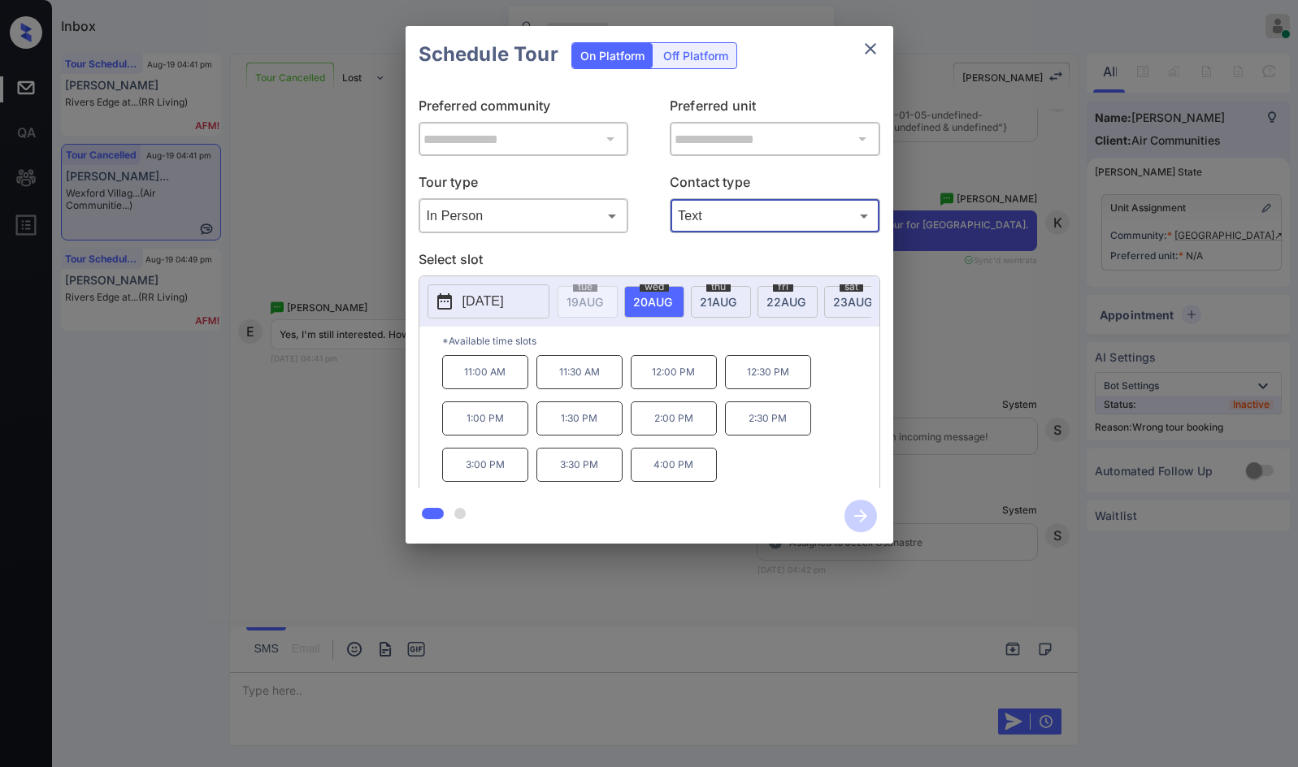
click at [603, 298] on span "[DATE]" at bounding box center [585, 302] width 37 height 14
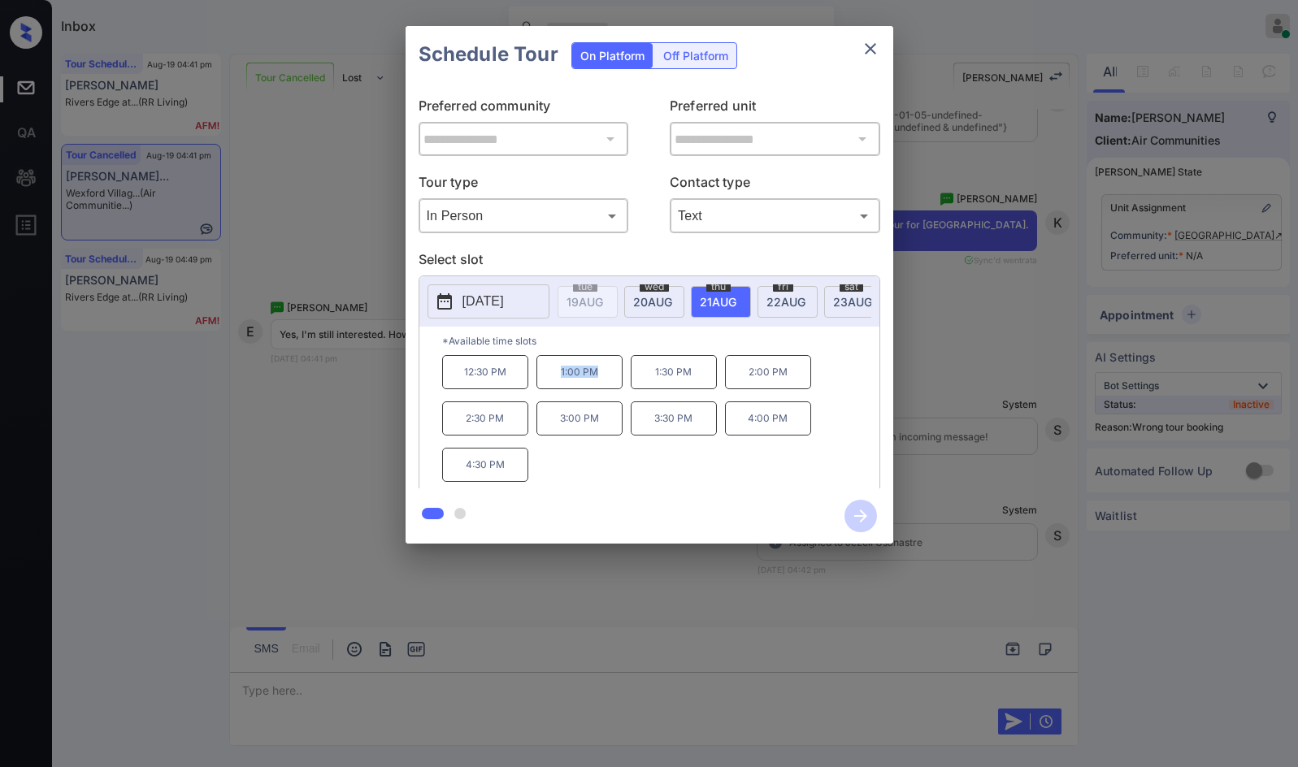
drag, startPoint x: 558, startPoint y: 380, endPoint x: 606, endPoint y: 382, distance: 48.8
click at [612, 380] on p "1:00 PM" at bounding box center [579, 372] width 86 height 34
copy p "1:00 PM"
click at [294, 393] on div "**********" at bounding box center [649, 285] width 1298 height 570
